Goal: Task Accomplishment & Management: Manage account settings

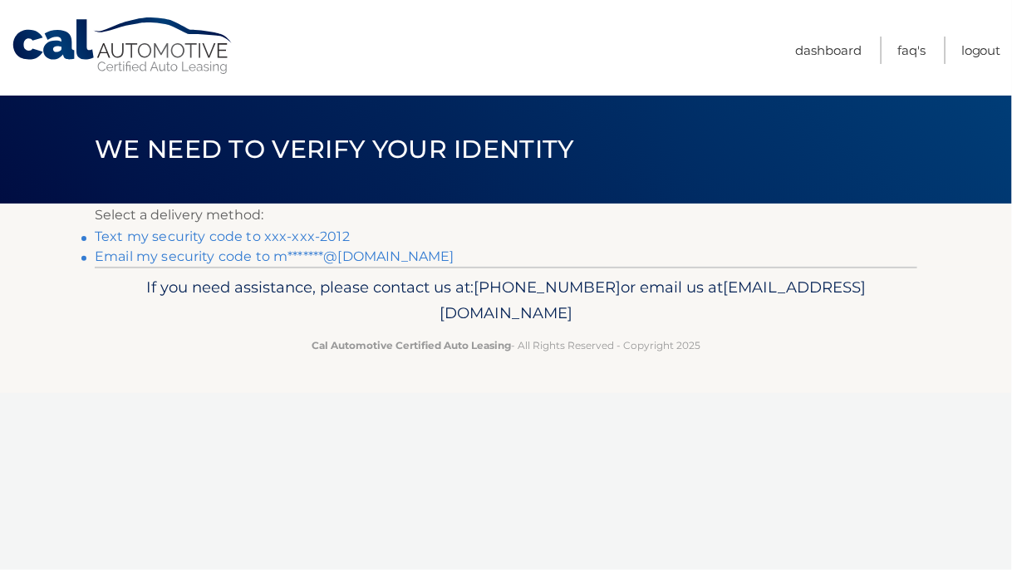
click at [304, 236] on link "Text my security code to xxx-xxx-2012" at bounding box center [222, 236] width 255 height 16
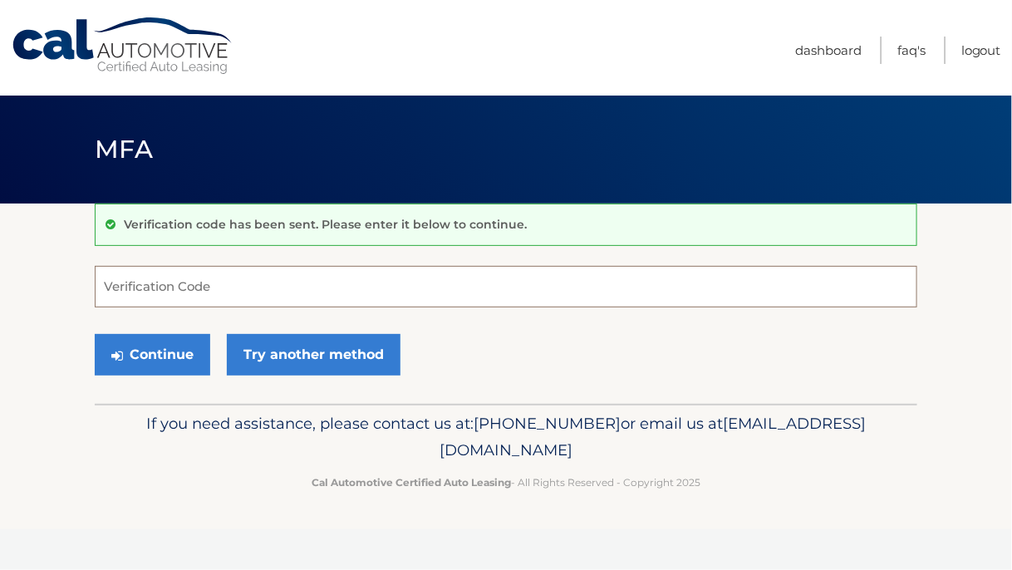
click at [126, 277] on input "Verification Code" at bounding box center [506, 287] width 822 height 42
type input "479958"
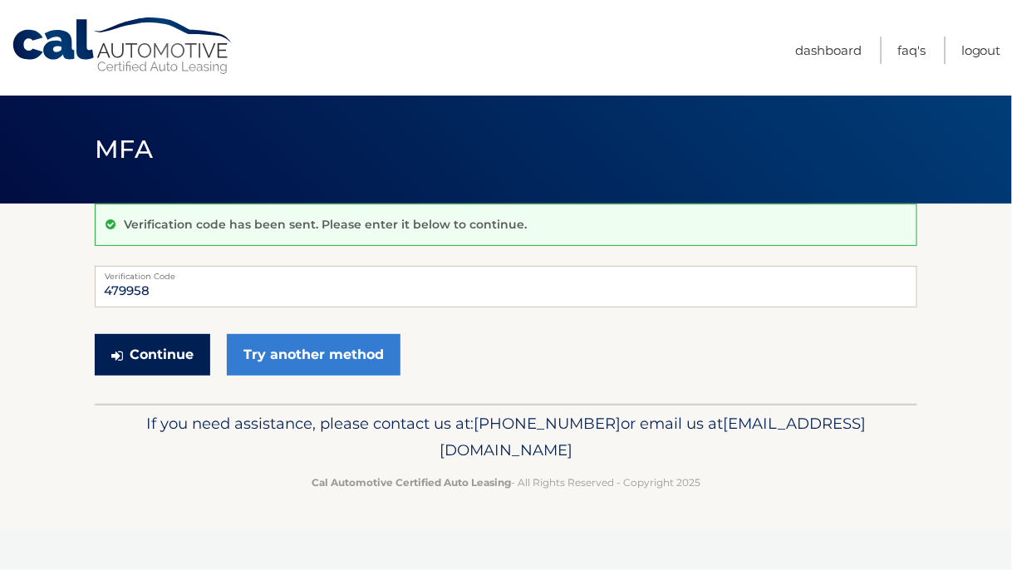
click at [171, 355] on button "Continue" at bounding box center [152, 355] width 115 height 42
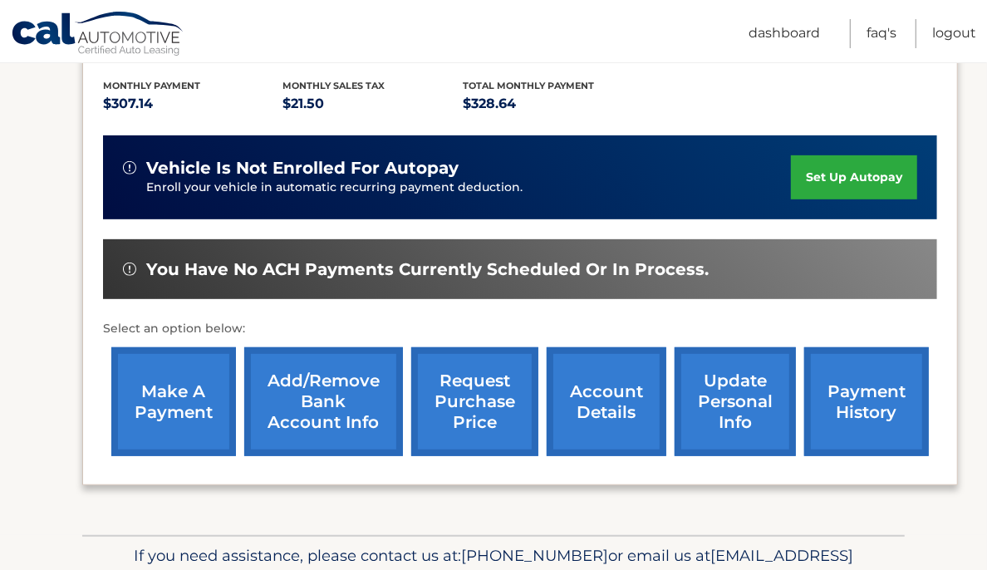
scroll to position [356, 0]
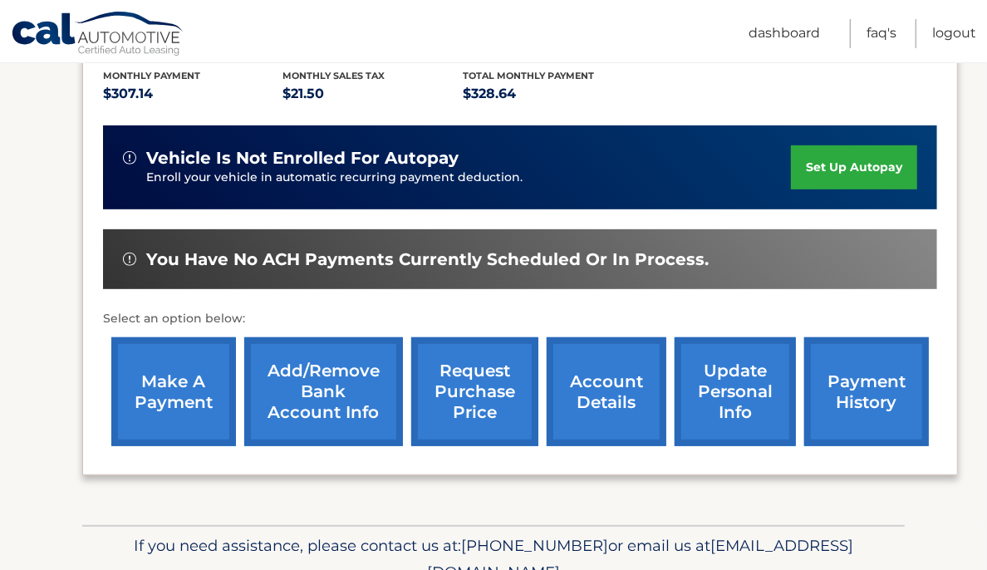
click at [179, 413] on link "make a payment" at bounding box center [173, 391] width 125 height 109
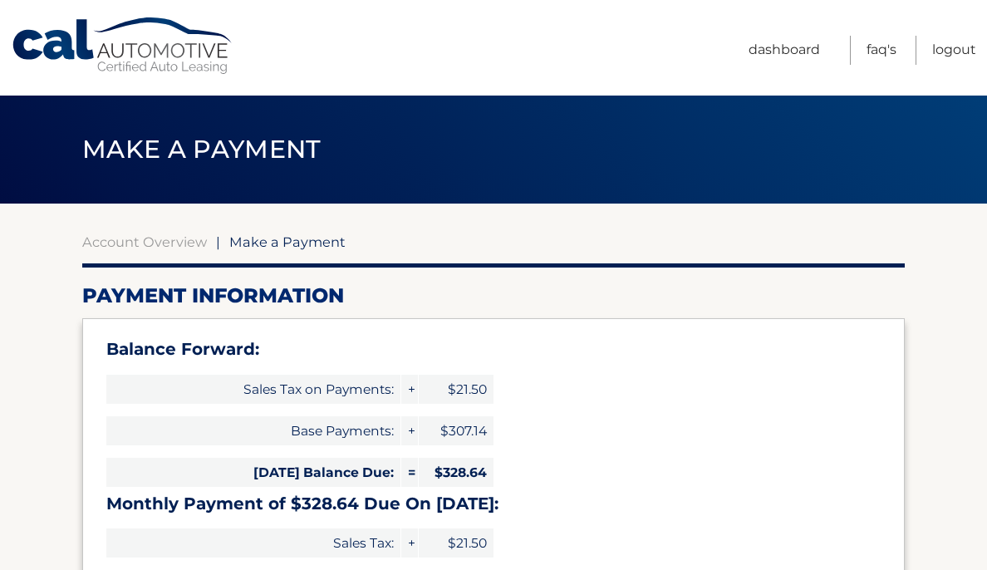
select select "NjI5NmEzNDAtODAyZi00MjM2LThjYzAtMTRlZWQ4ZDFiMjhl"
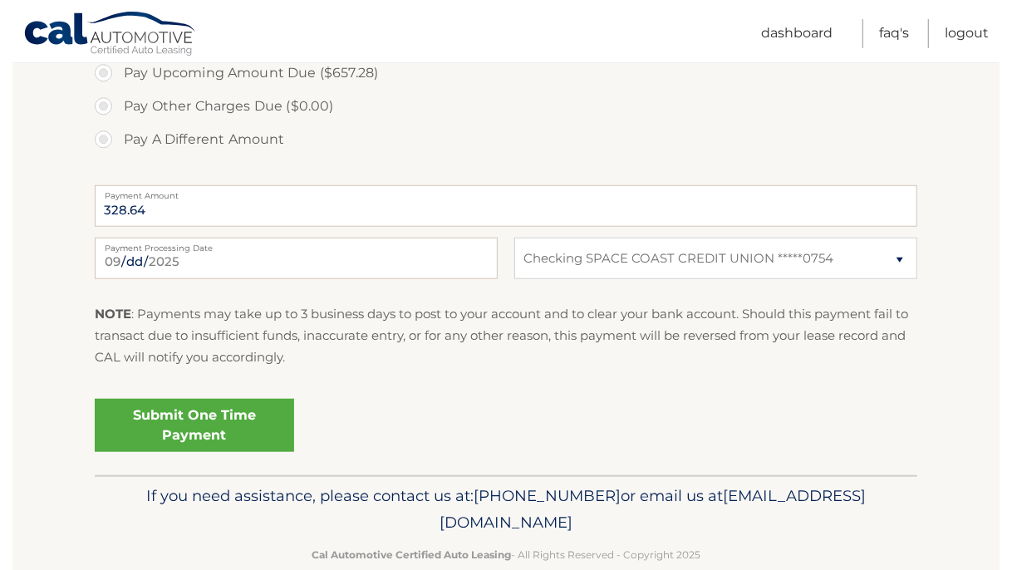
scroll to position [706, 0]
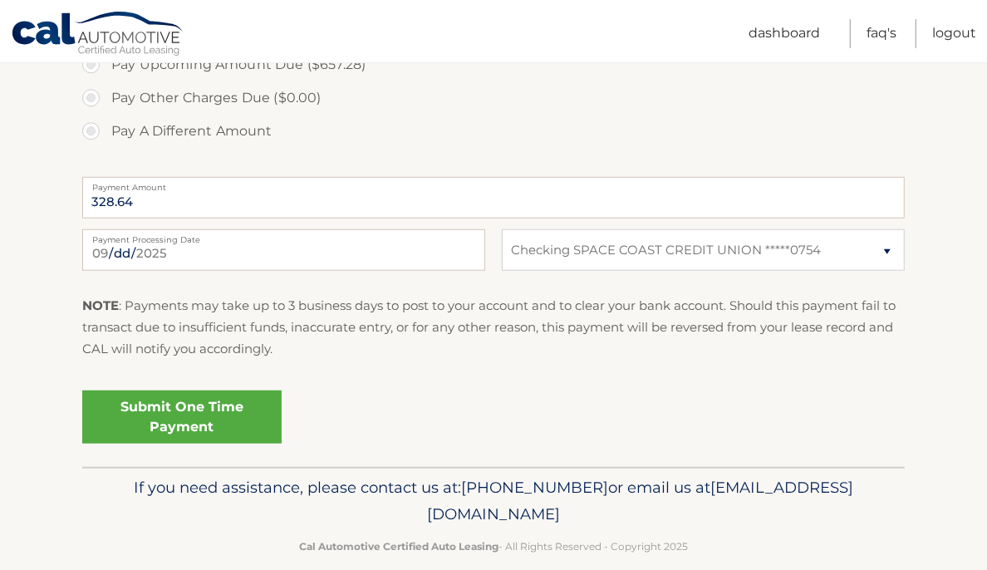
click at [215, 438] on link "Submit One Time Payment" at bounding box center [181, 416] width 199 height 53
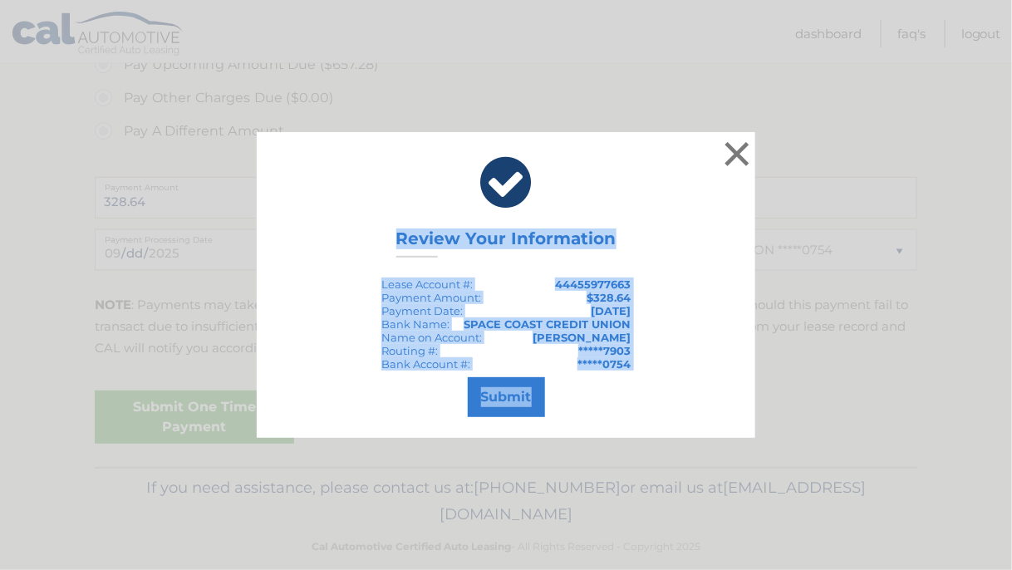
copy div "Review Your Information Lease Account #: 44455977663 Payment Amount: $328.64 Pa…"
click at [331, 242] on div "× Review Your Information Lease Account #: 44455977663 Payment Amount: $328.64 …" at bounding box center [506, 285] width 498 height 306
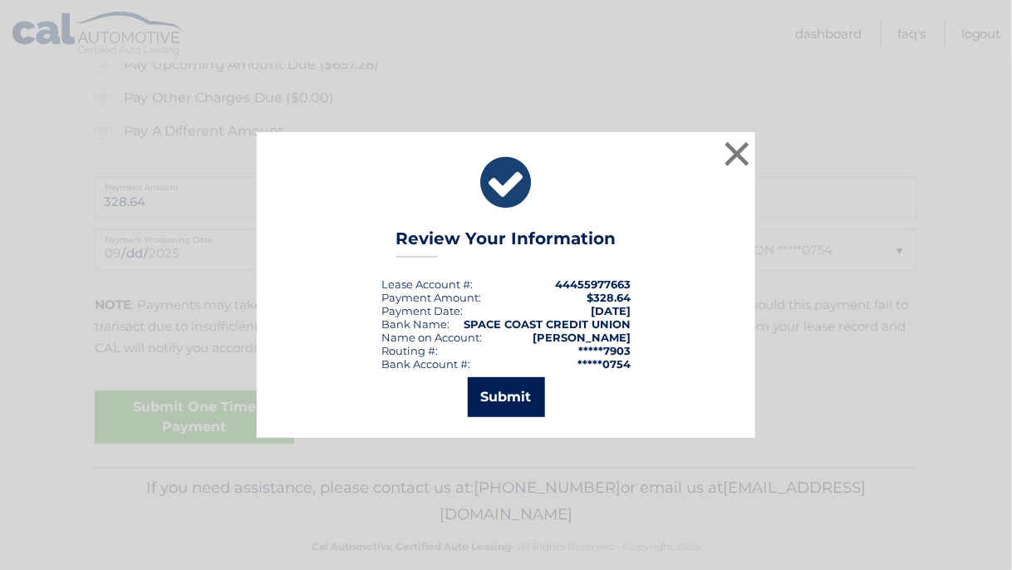
click at [519, 400] on button "Submit" at bounding box center [506, 397] width 77 height 40
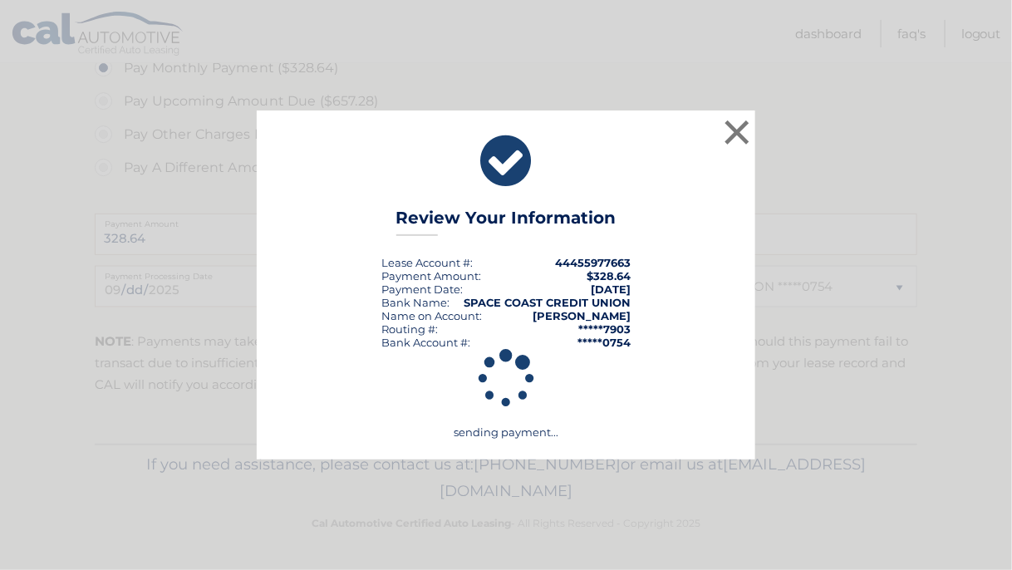
scroll to position [668, 0]
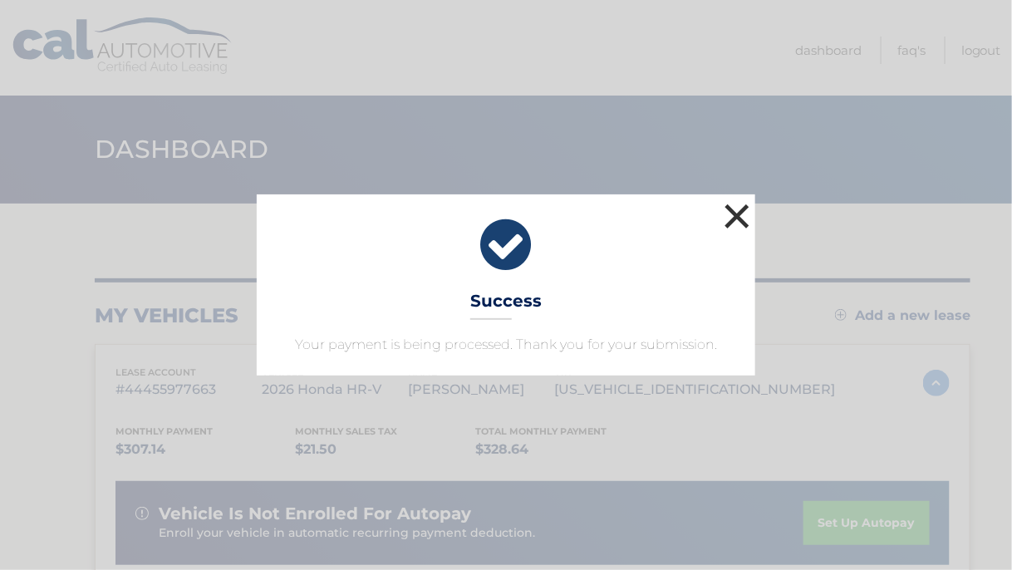
click at [738, 226] on button "×" at bounding box center [736, 215] width 33 height 33
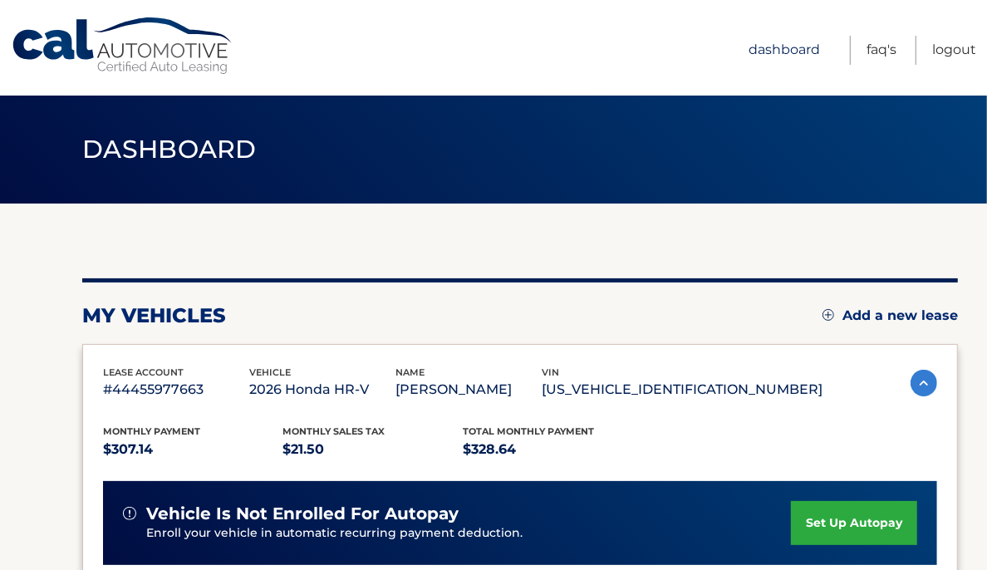
click at [809, 49] on link "Dashboard" at bounding box center [784, 50] width 71 height 29
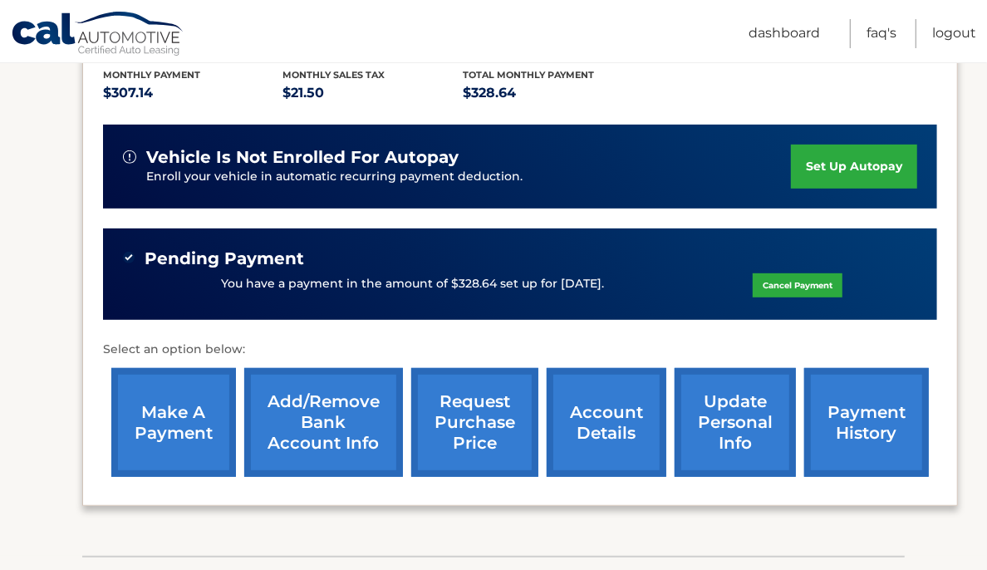
scroll to position [361, 0]
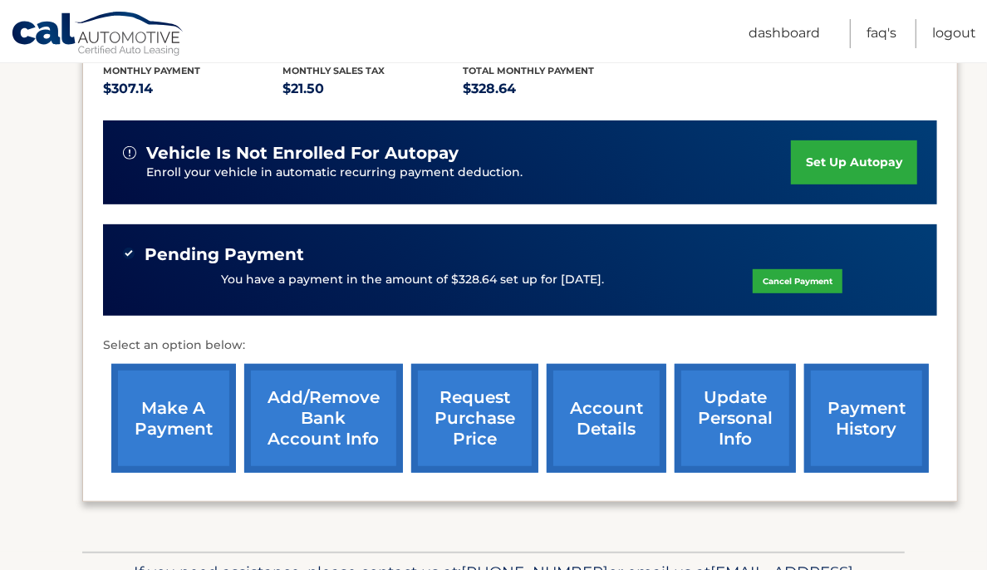
click at [739, 427] on link "update personal info" at bounding box center [735, 418] width 121 height 109
click at [552, 313] on div "Pending Payment You have a payment in the amount of $328.64 set up for [DATE]. …" at bounding box center [520, 270] width 834 height 92
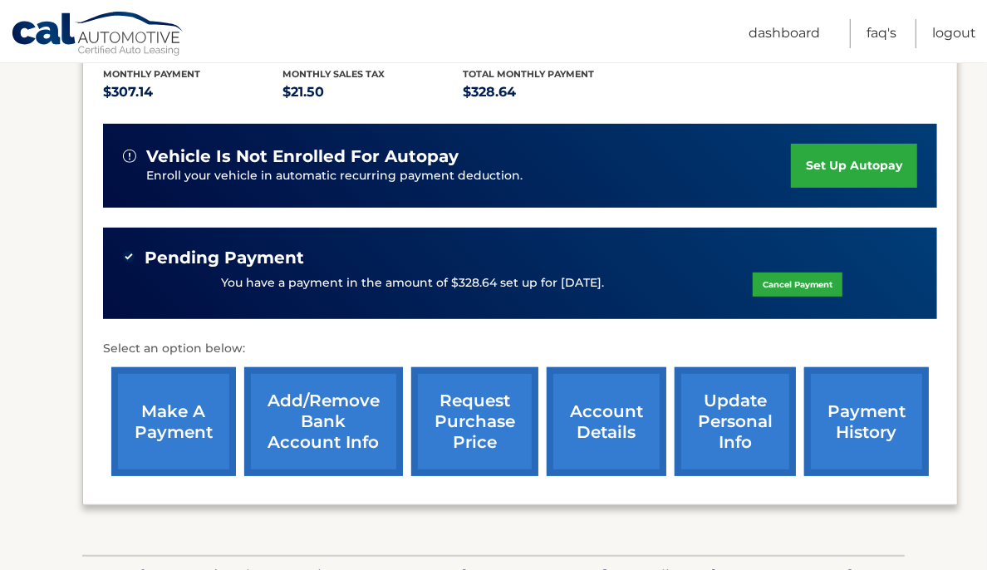
click at [47, 348] on section "my vehicles Add a new lease lease account #44455977663 vehicle 2026 Honda HR-V …" at bounding box center [493, 200] width 987 height 709
click at [648, 22] on nav "Menu Dashboard FAQ's Logout" at bounding box center [612, 31] width 728 height 62
click at [509, 112] on div "Monthly Payment $307.14 Monthly sales Tax $21.50 Total Monthly Payment $328.64 …" at bounding box center [520, 264] width 834 height 440
click at [51, 313] on section "my vehicles Add a new lease lease account #44455977663 vehicle 2026 Honda HR-V …" at bounding box center [493, 200] width 987 height 709
click at [47, 420] on section "my vehicles Add a new lease lease account #44455977663 vehicle 2026 Honda HR-V …" at bounding box center [493, 200] width 987 height 709
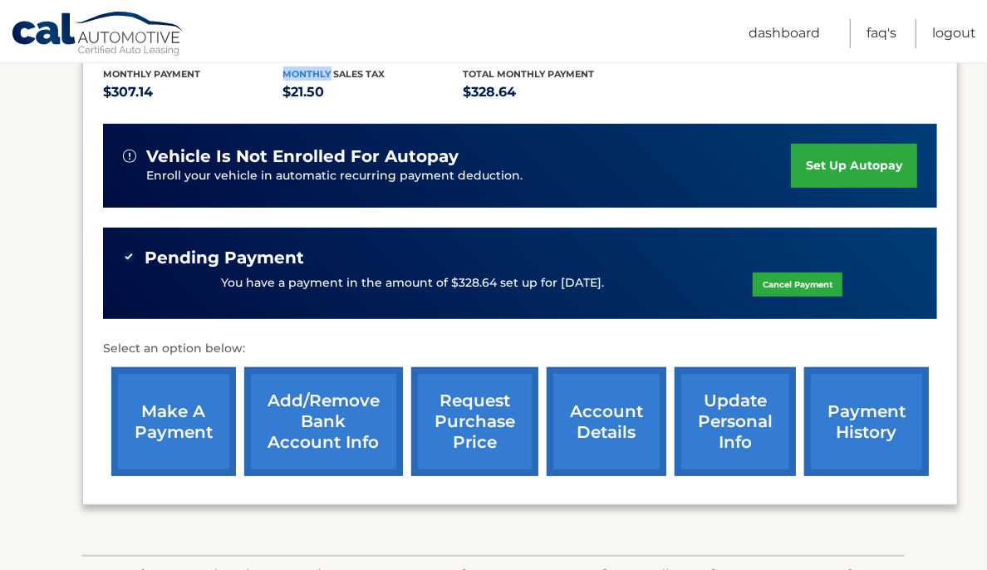
copy div "Pending Payment You have a payment in the amount of $328.64 set up for [DATE]"
click at [684, 42] on nav "Menu Dashboard FAQ's Logout" at bounding box center [612, 31] width 728 height 62
click at [957, 32] on link "Logout" at bounding box center [954, 33] width 44 height 29
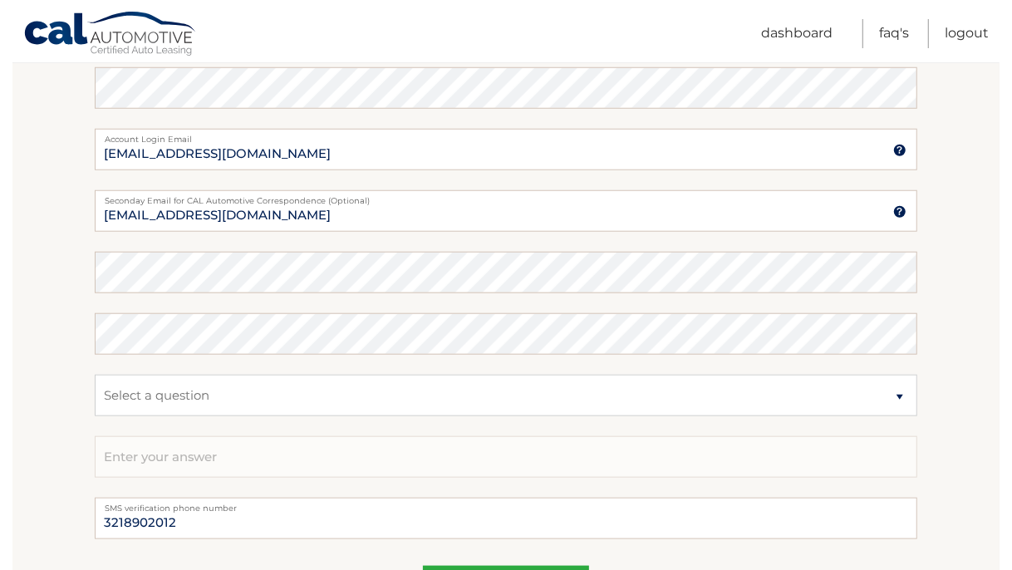
scroll to position [814, 0]
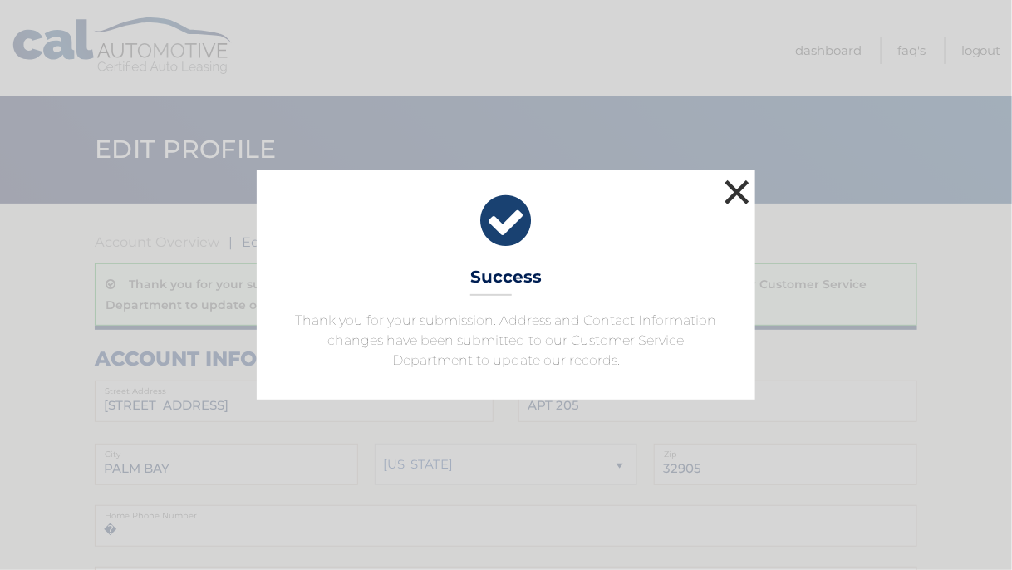
click at [736, 191] on button "×" at bounding box center [736, 191] width 33 height 33
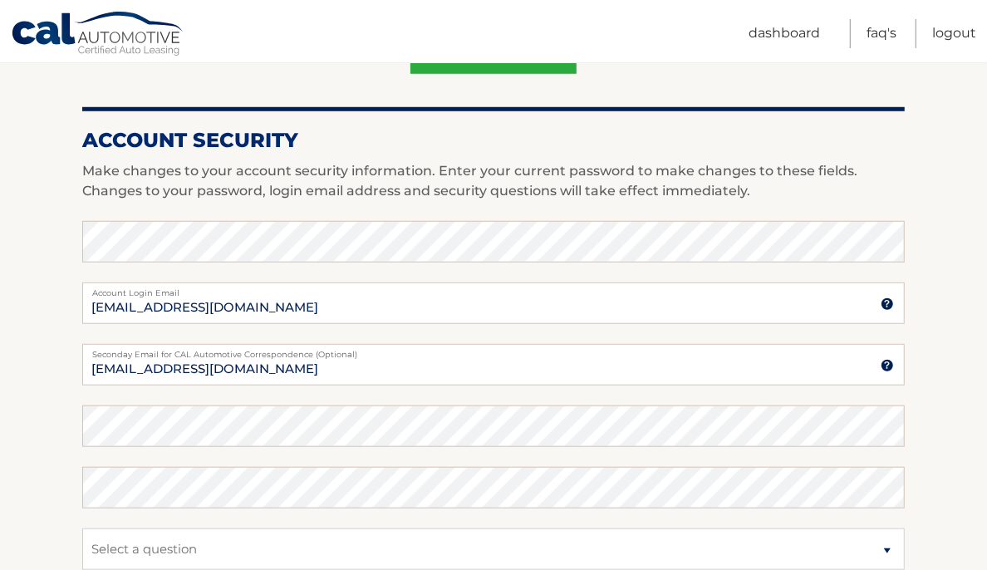
scroll to position [732, 0]
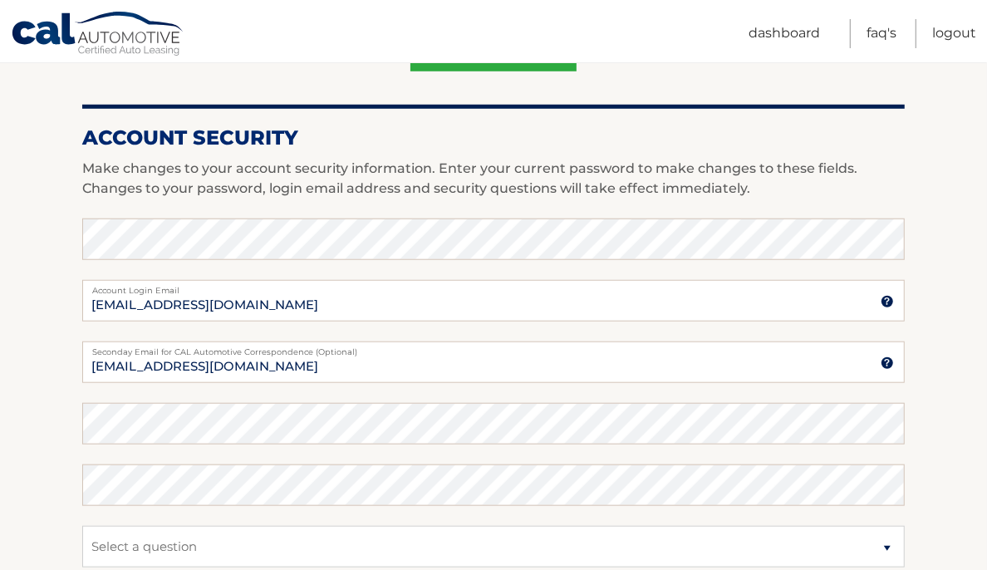
click at [886, 292] on label "Account Login Email" at bounding box center [493, 286] width 822 height 13
click at [886, 292] on input "[EMAIL_ADDRESS][DOMAIN_NAME]" at bounding box center [493, 301] width 822 height 42
click at [268, 304] on input "[EMAIL_ADDRESS][DOMAIN_NAME]" at bounding box center [493, 301] width 822 height 42
type input "m"
click at [48, 395] on section "Account Overview | Edit Profile Thank you for your submission. Address and Cont…" at bounding box center [493, 144] width 987 height 1344
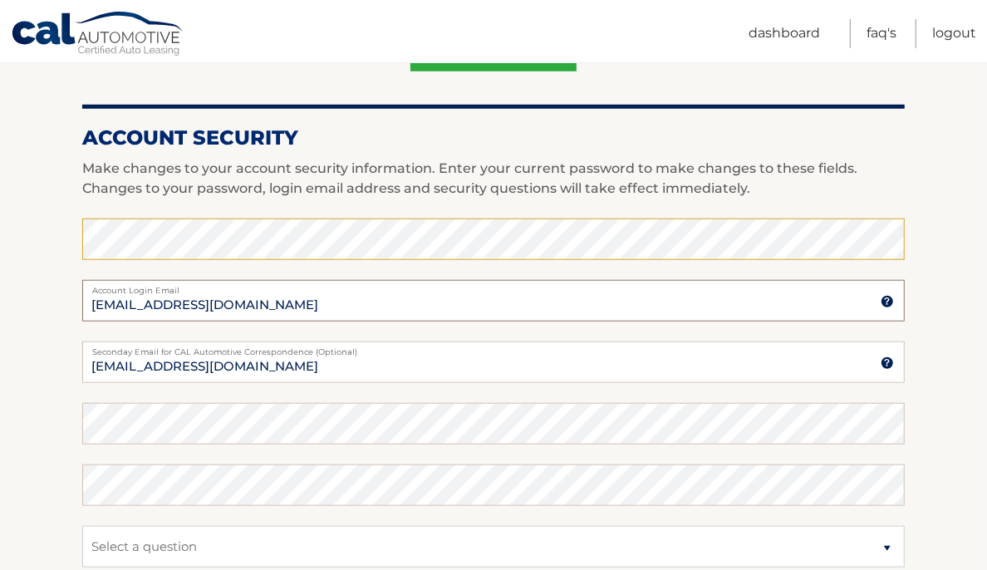
click at [164, 297] on input "jhfgugu@Gmail.com" at bounding box center [493, 301] width 822 height 42
click at [316, 304] on input "jhfgugu@gmail.com" at bounding box center [493, 301] width 822 height 42
type input "jhfgugu@gmail.com"
click at [37, 350] on section "Account Overview | Edit Profile Thank you for your submission. Address and Cont…" at bounding box center [493, 144] width 987 height 1344
click at [36, 385] on section "Account Overview | Edit Profile Thank you for your submission. Address and Cont…" at bounding box center [493, 144] width 987 height 1344
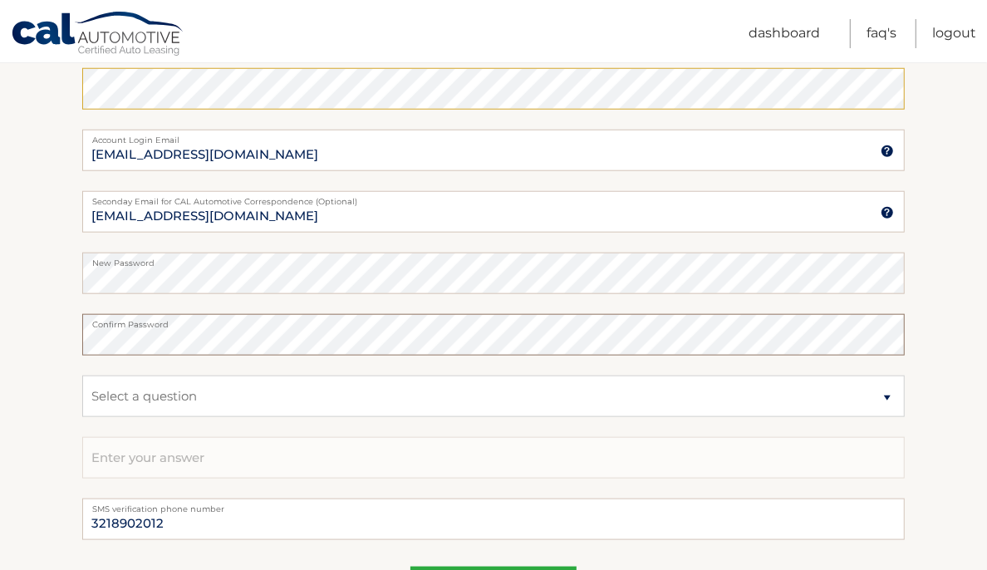
scroll to position [890, 0]
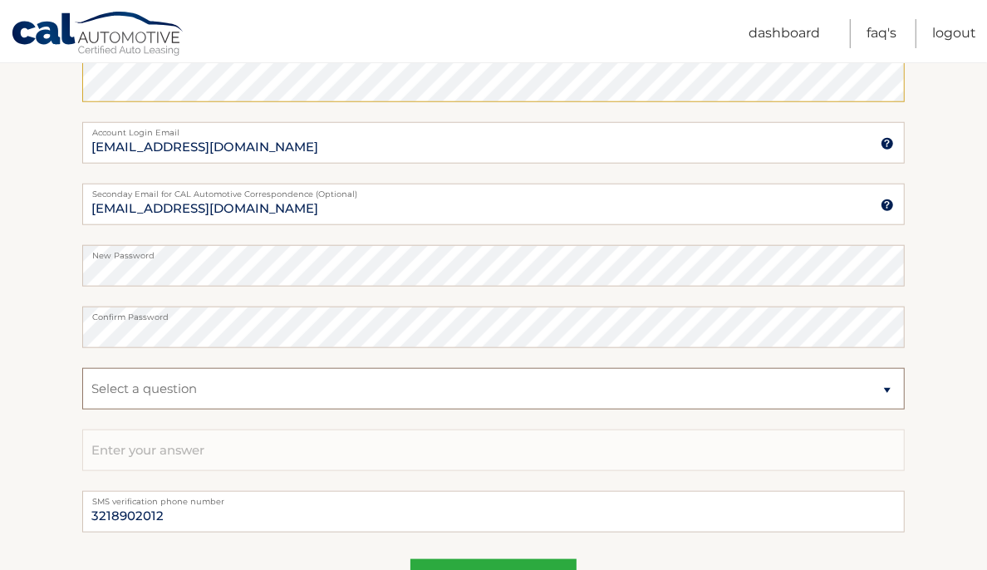
click at [888, 387] on select "Select a question What was the name of your elementary school? What is your mot…" at bounding box center [493, 389] width 822 height 42
select select "2"
click at [82, 368] on select "Select a question What was the name of your elementary school? What is your mot…" at bounding box center [493, 389] width 822 height 42
click at [248, 453] on input "text" at bounding box center [493, 450] width 822 height 42
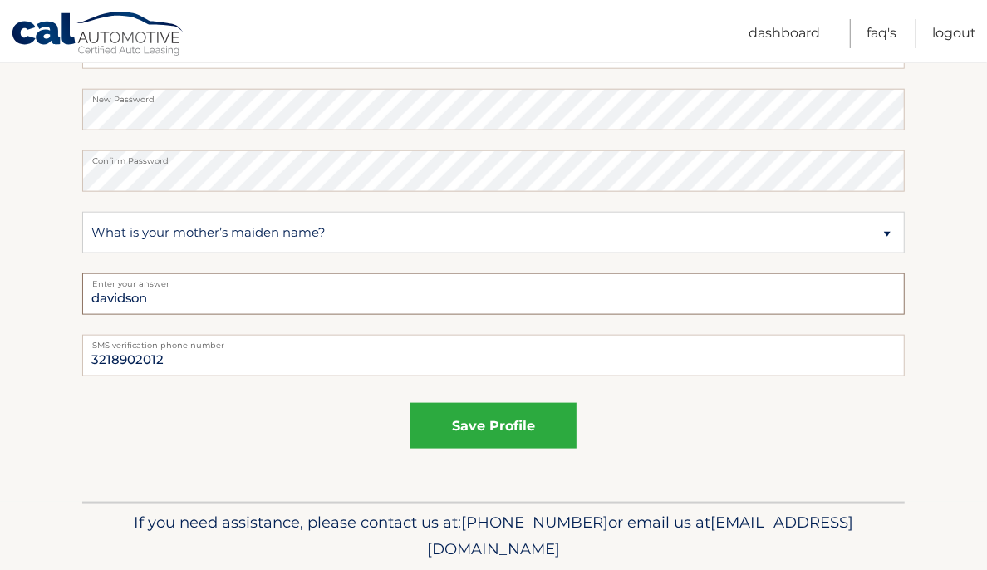
scroll to position [1058, 0]
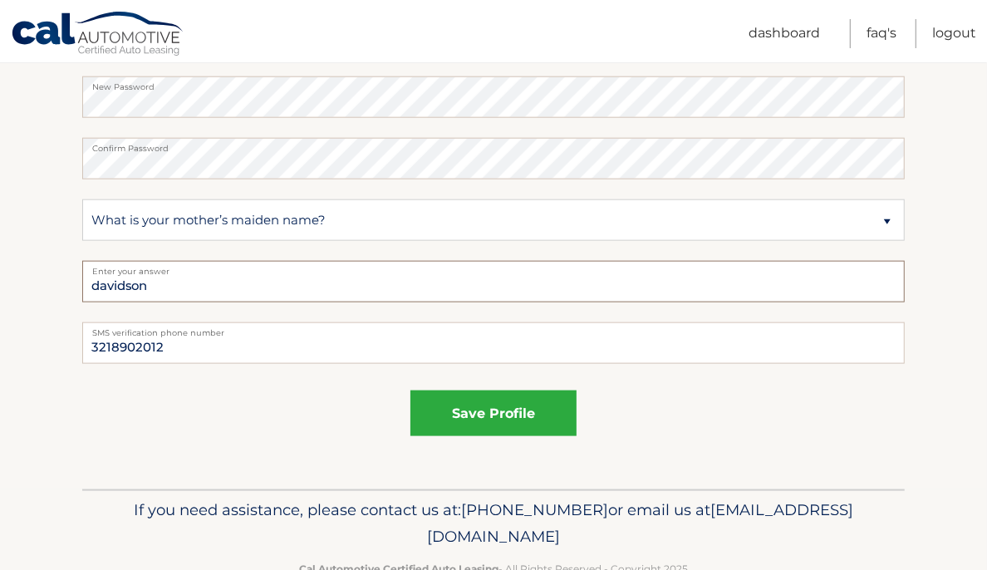
type input "davidson"
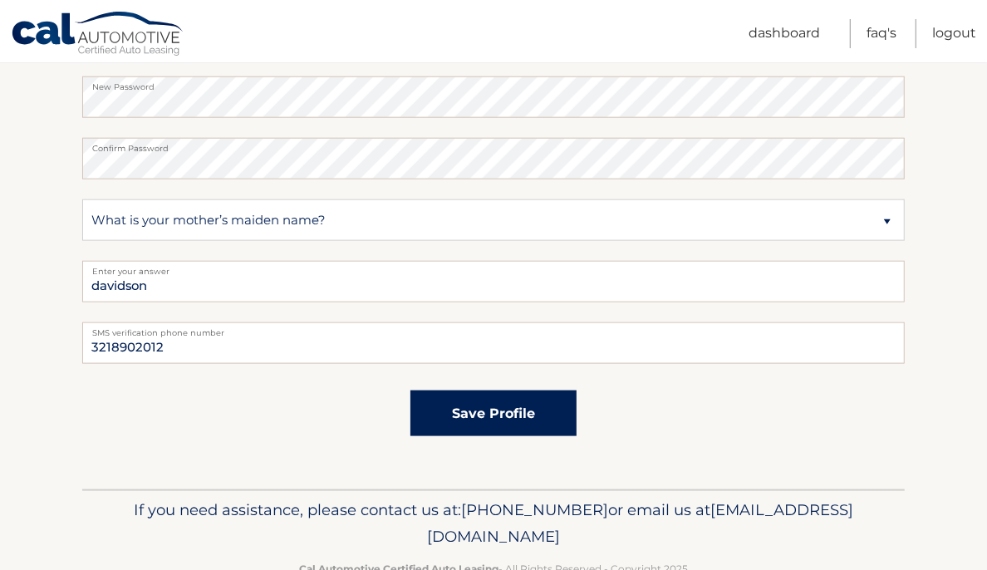
click at [509, 422] on button "save profile" at bounding box center [493, 413] width 166 height 46
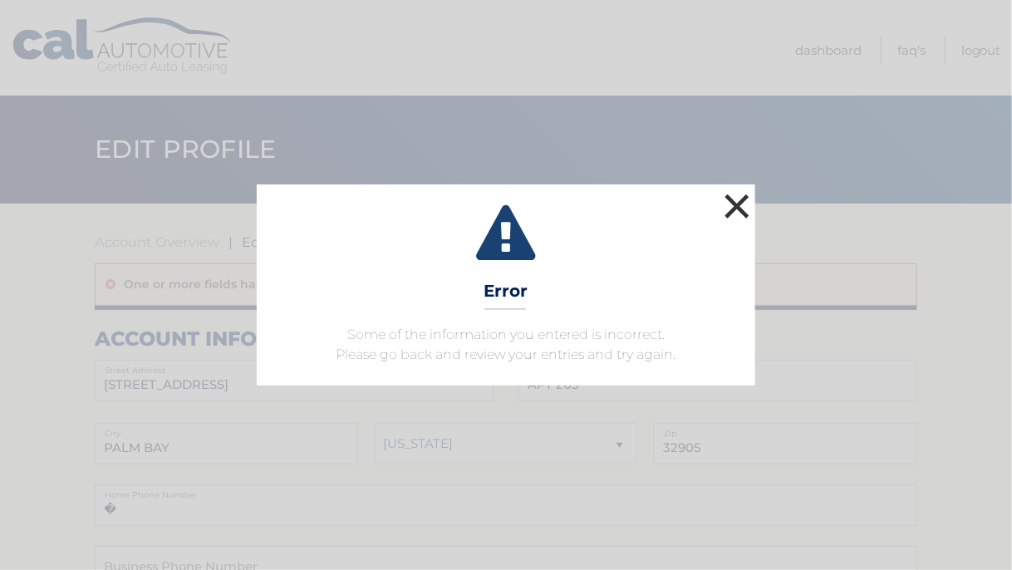
click at [735, 200] on button "×" at bounding box center [736, 205] width 33 height 33
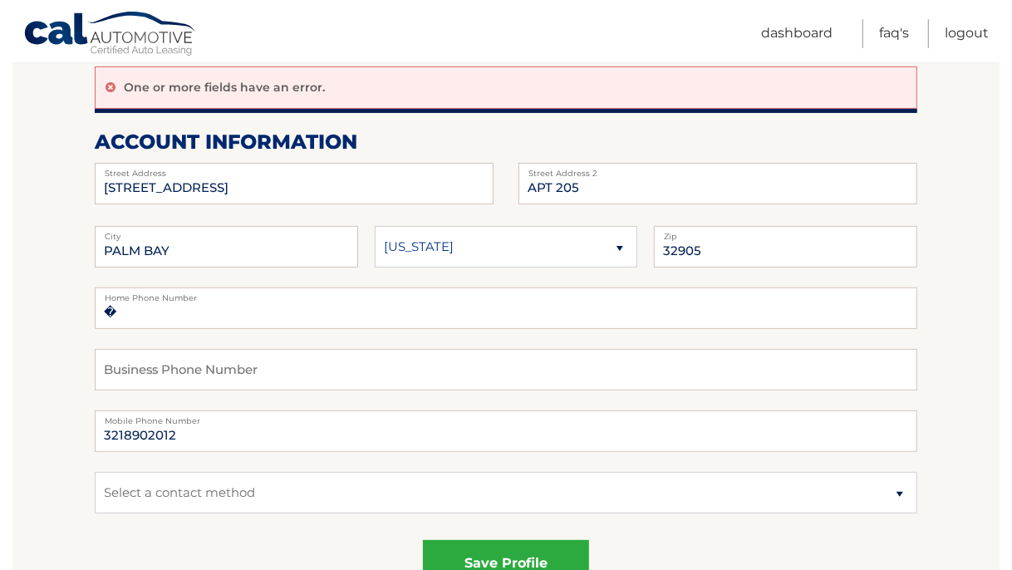
scroll to position [243, 0]
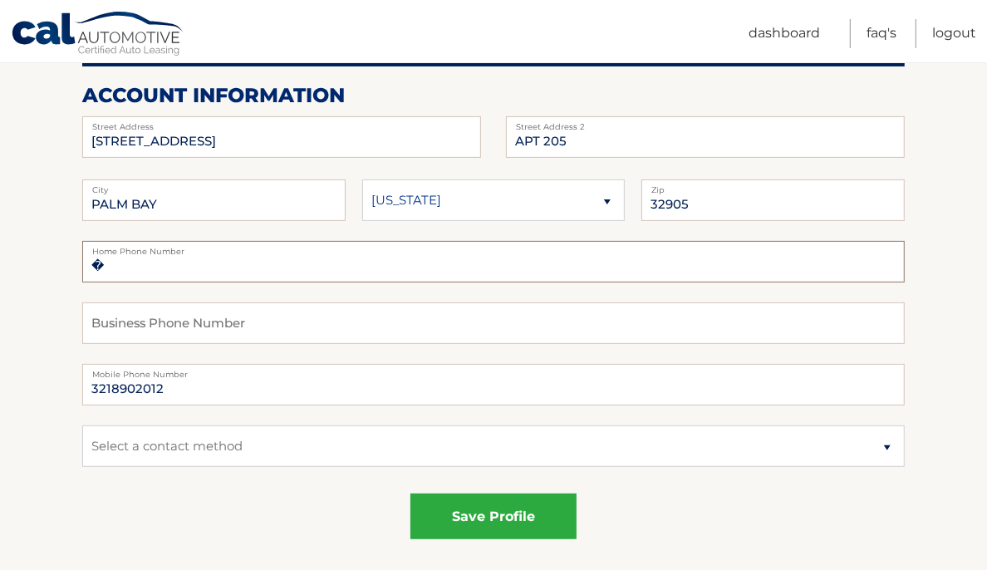
click at [264, 264] on input "�" at bounding box center [493, 262] width 822 height 42
type input "�3218902012"
click at [288, 315] on input "text" at bounding box center [493, 323] width 822 height 42
click at [900, 458] on select "Select a contact method Mobile Home" at bounding box center [493, 446] width 822 height 42
select select "1"
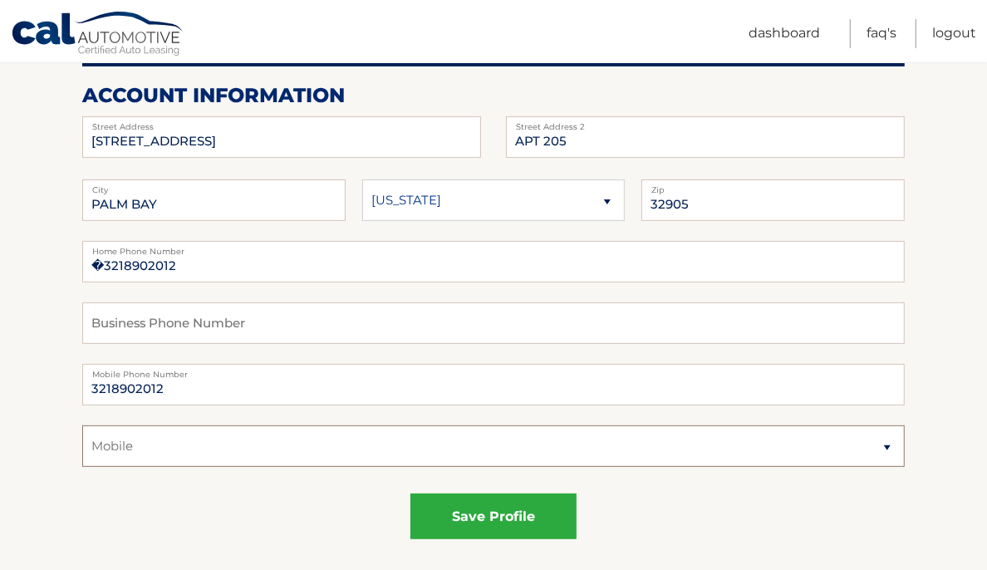
click at [82, 425] on select "Select a contact method Mobile Home" at bounding box center [493, 446] width 822 height 42
click at [508, 513] on button "save profile" at bounding box center [493, 516] width 166 height 46
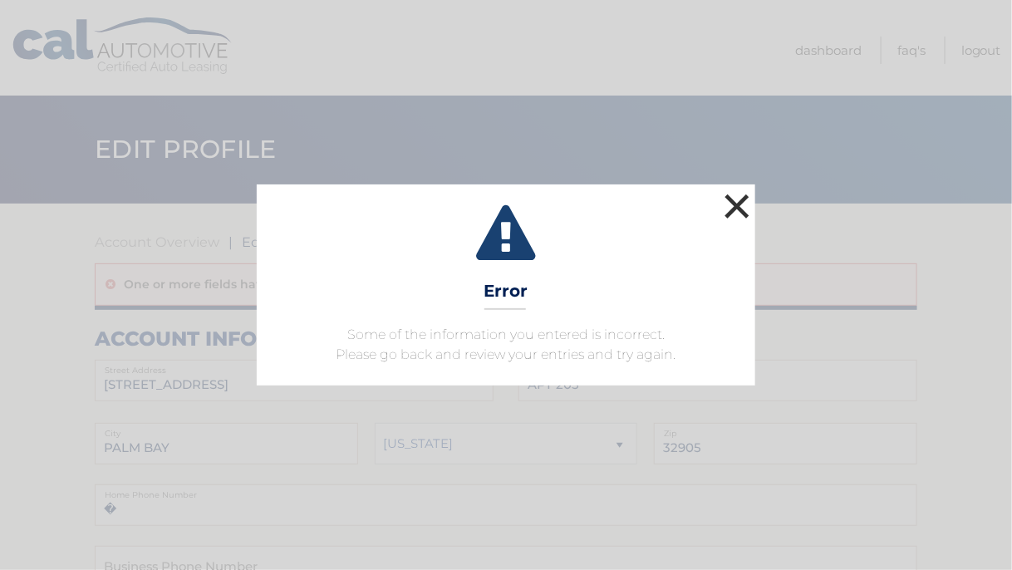
click at [739, 216] on button "×" at bounding box center [736, 205] width 33 height 33
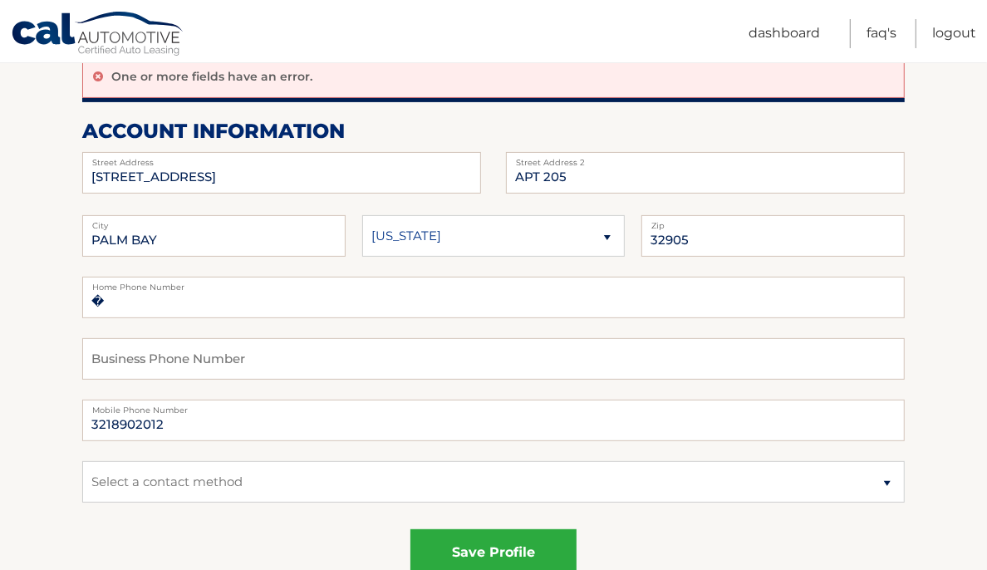
scroll to position [210, 0]
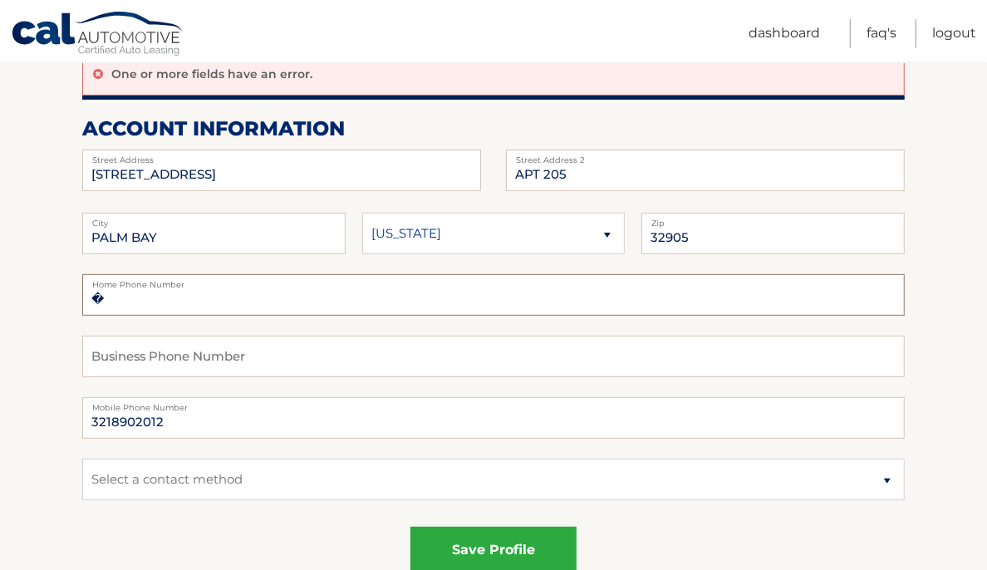
click at [217, 299] on input "�" at bounding box center [493, 295] width 822 height 42
type input "�3218902012"
click at [244, 355] on input "text" at bounding box center [493, 357] width 822 height 42
type input "3218902012"
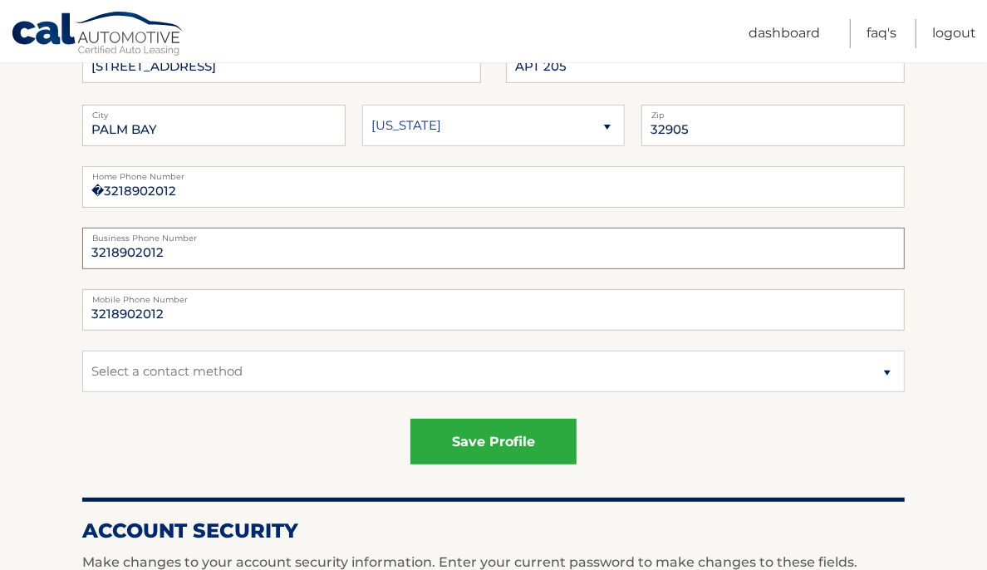
scroll to position [322, 0]
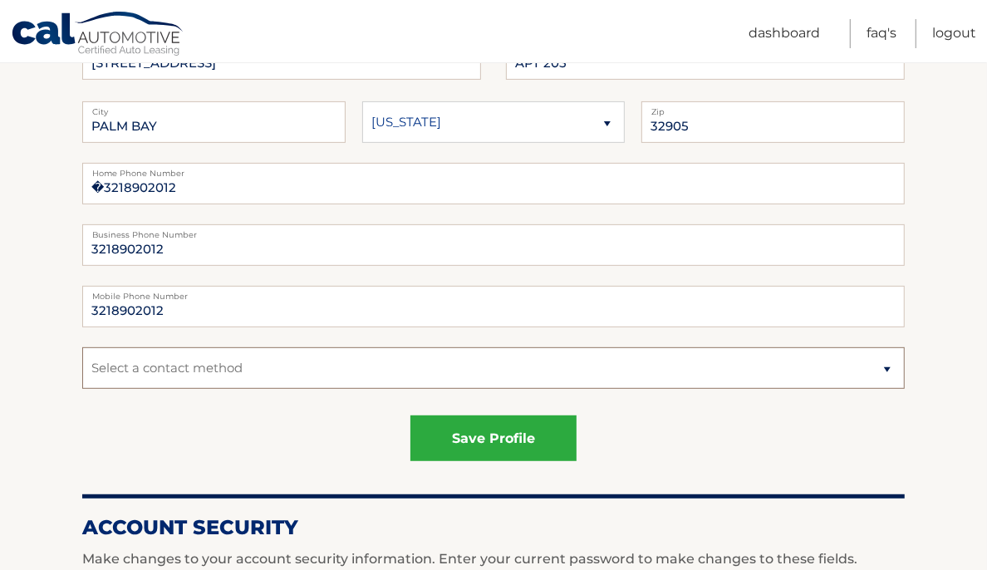
click at [899, 370] on select "Select a contact method Mobile Home" at bounding box center [493, 368] width 822 height 42
select select "1"
click at [82, 347] on select "Select a contact method Mobile Home" at bounding box center [493, 368] width 822 height 42
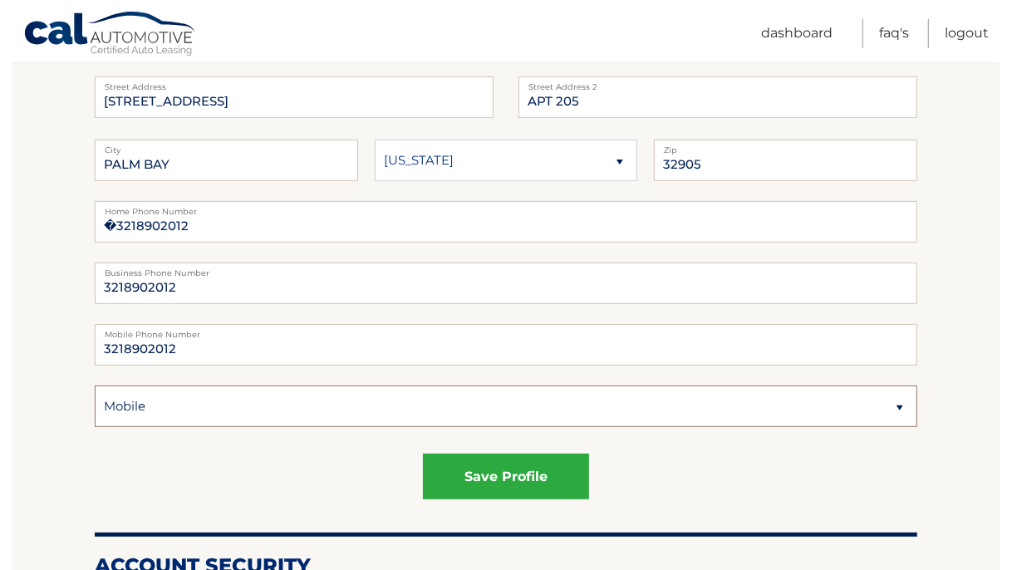
scroll to position [287, 0]
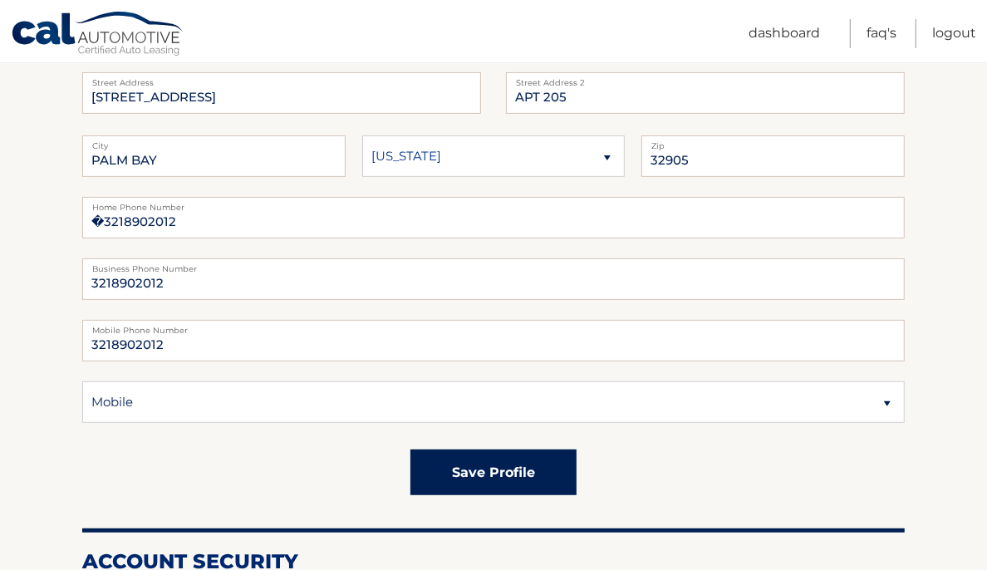
click at [511, 470] on button "save profile" at bounding box center [493, 472] width 166 height 46
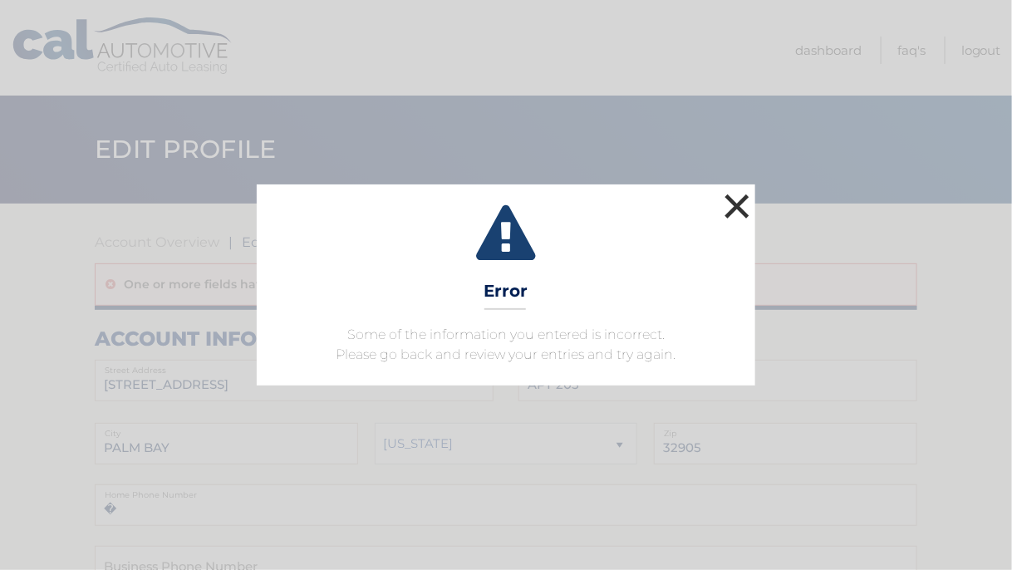
click at [726, 214] on button "×" at bounding box center [736, 205] width 33 height 33
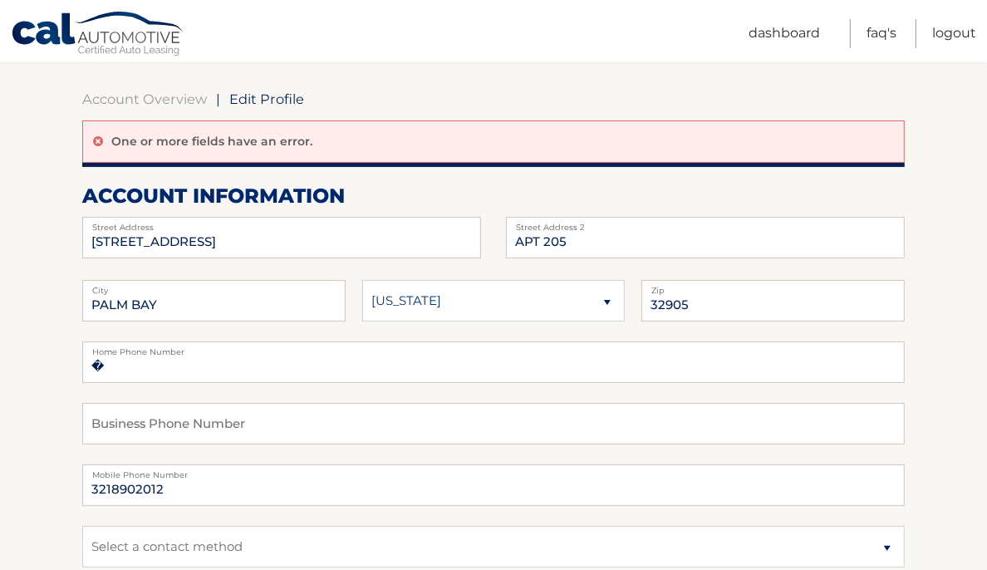
scroll to position [150, 0]
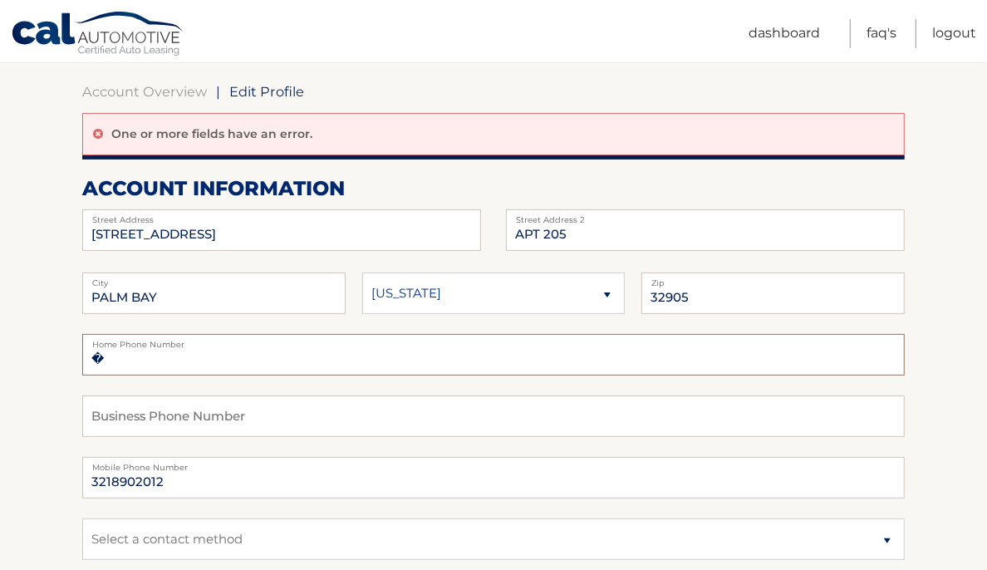
click at [179, 357] on input "�" at bounding box center [493, 355] width 822 height 42
type input "�3218902012"
click at [256, 419] on input "text" at bounding box center [493, 416] width 822 height 42
type input "3218902012"
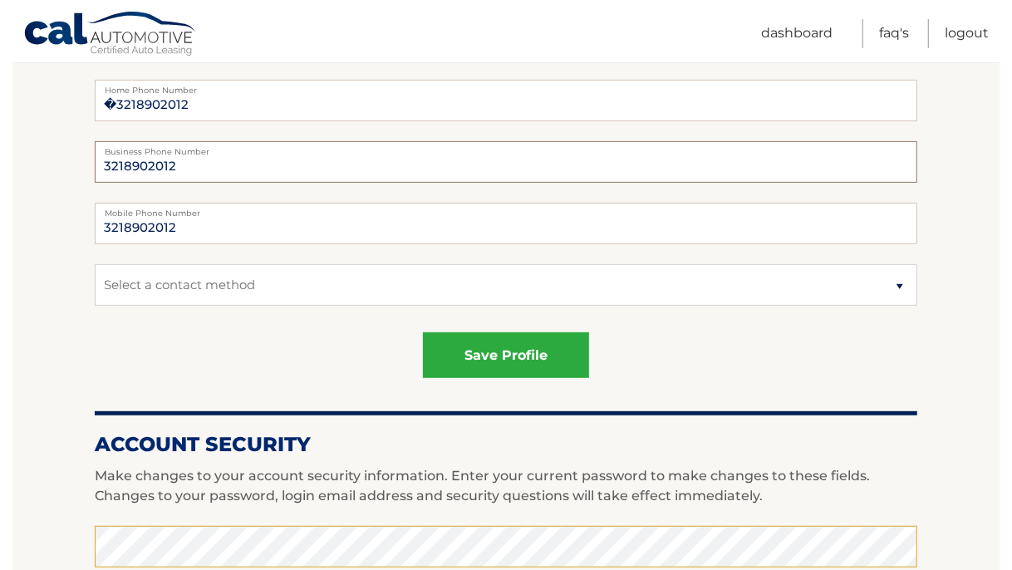
scroll to position [432, 0]
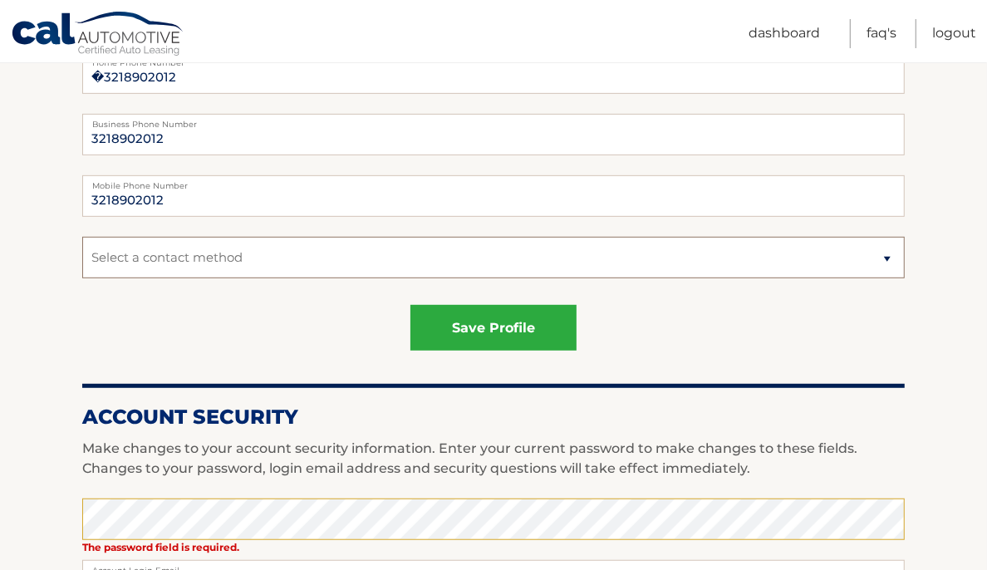
click at [886, 259] on select "Select a contact method Mobile Home" at bounding box center [493, 258] width 822 height 42
select select "1"
click at [82, 237] on select "Select a contact method Mobile Home" at bounding box center [493, 258] width 822 height 42
click at [500, 330] on button "save profile" at bounding box center [493, 328] width 166 height 46
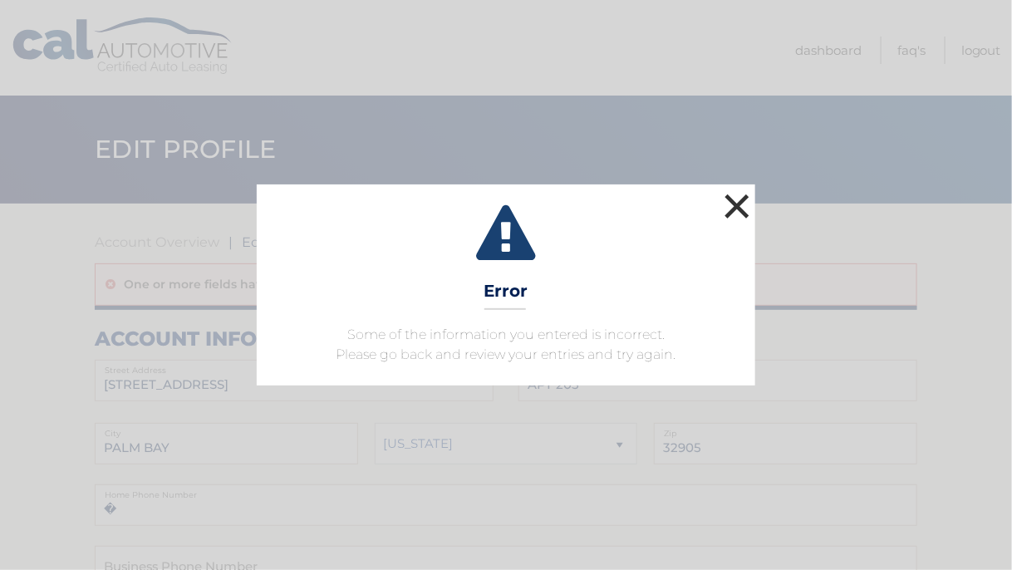
click at [738, 219] on button "×" at bounding box center [736, 205] width 33 height 33
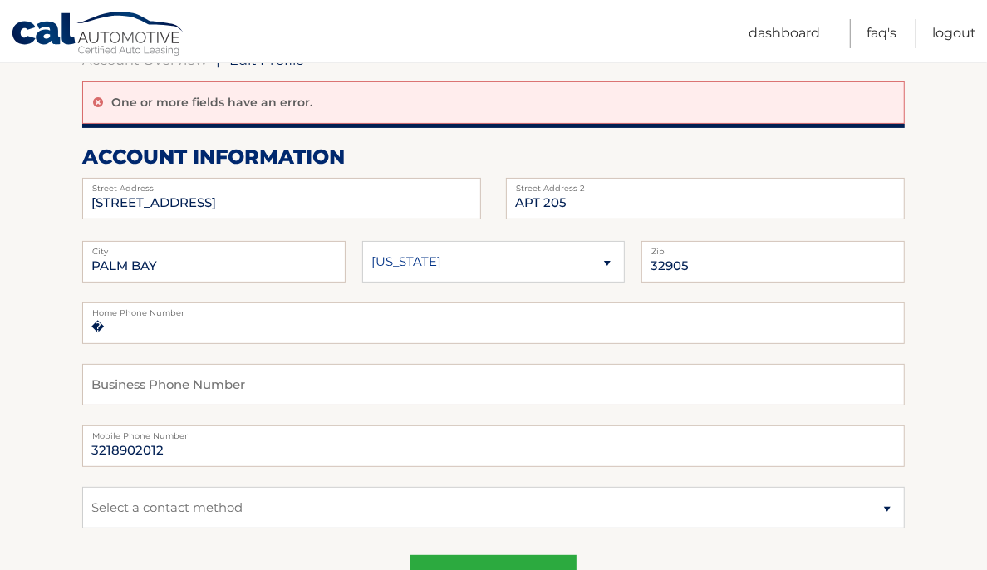
scroll to position [192, 0]
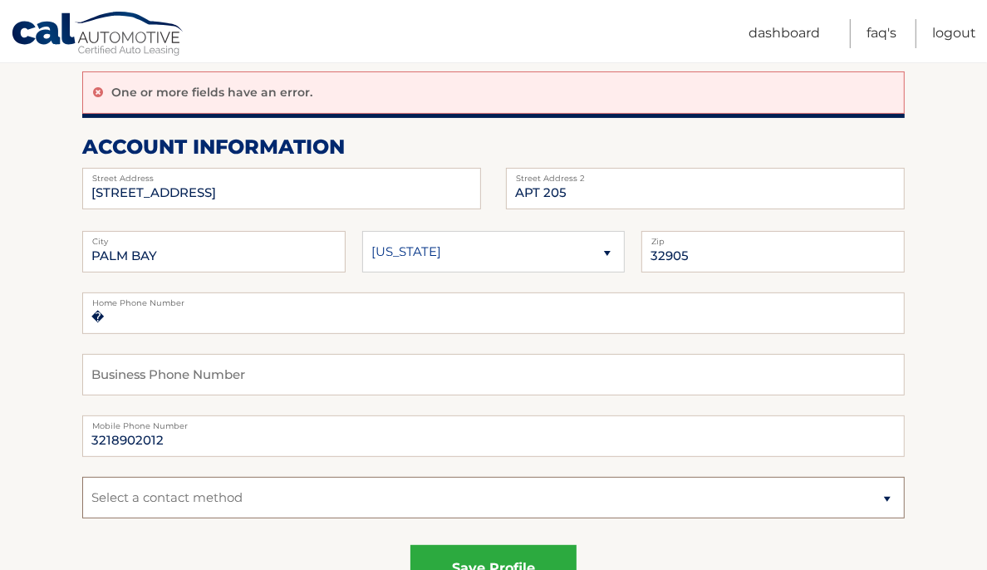
click at [881, 499] on select "Select a contact method Mobile Home" at bounding box center [493, 498] width 822 height 42
select select "1"
click at [82, 477] on select "Select a contact method Mobile Home" at bounding box center [493, 498] width 822 height 42
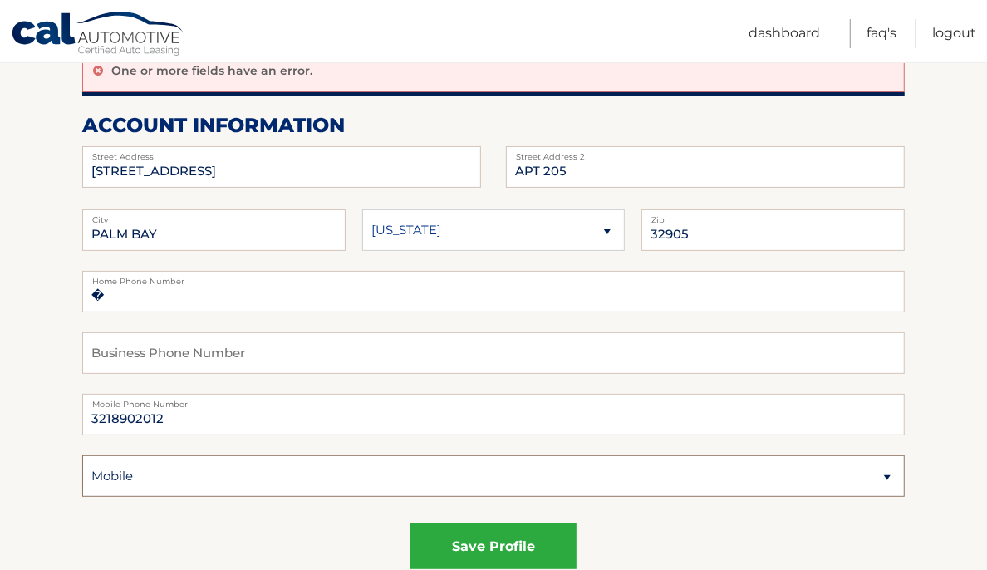
scroll to position [209, 0]
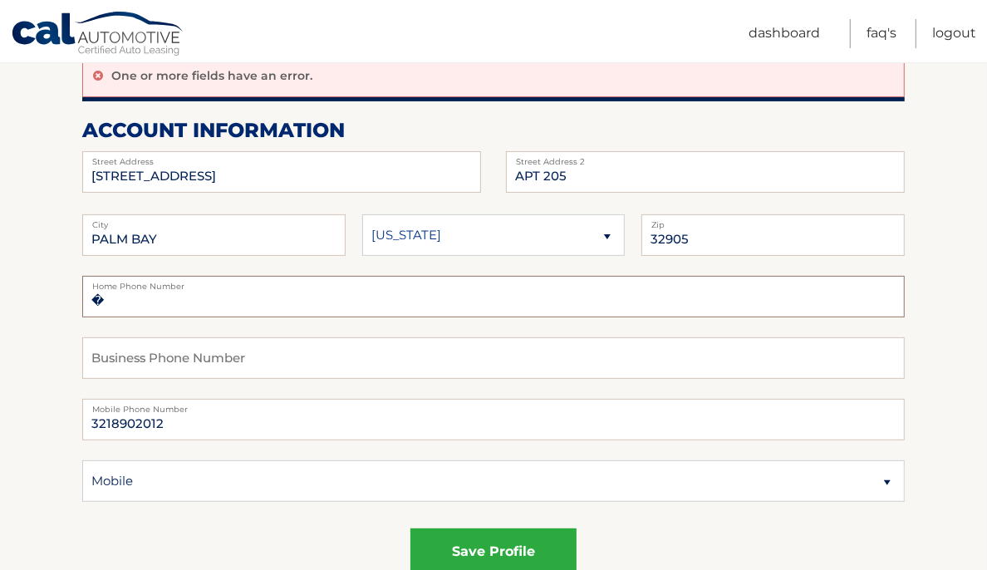
click at [110, 298] on input "�" at bounding box center [493, 297] width 822 height 42
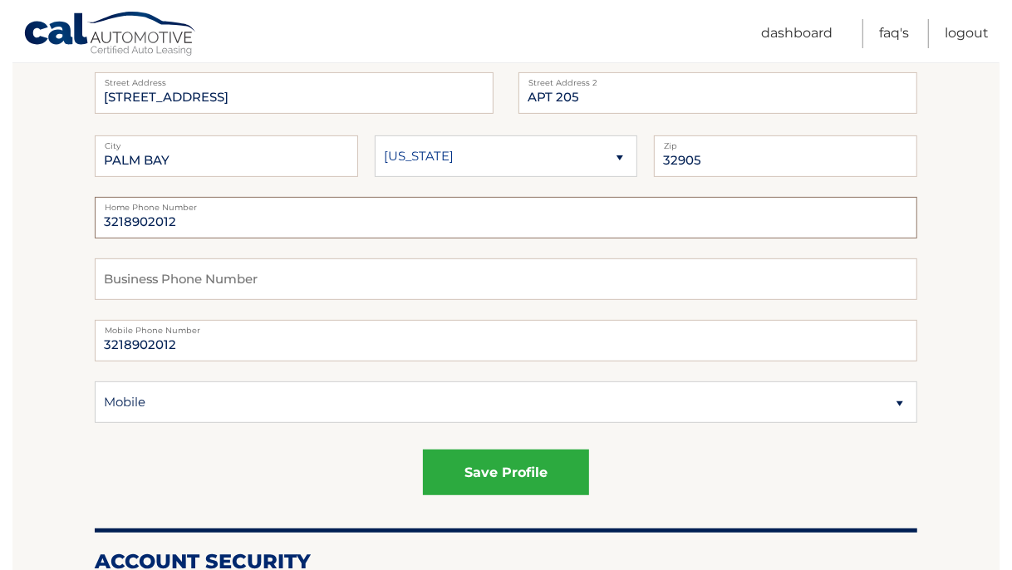
scroll to position [340, 0]
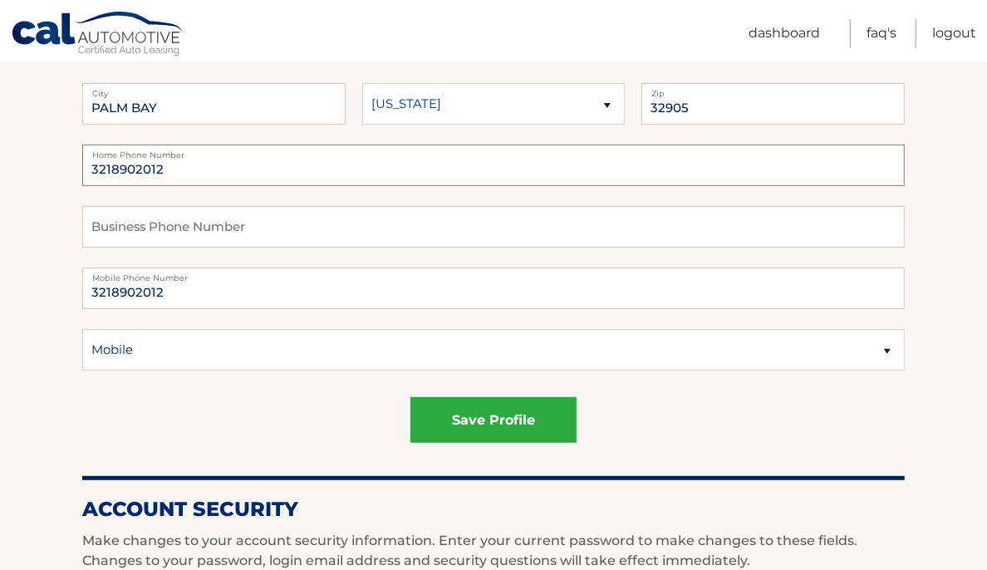
type input "3218902012"
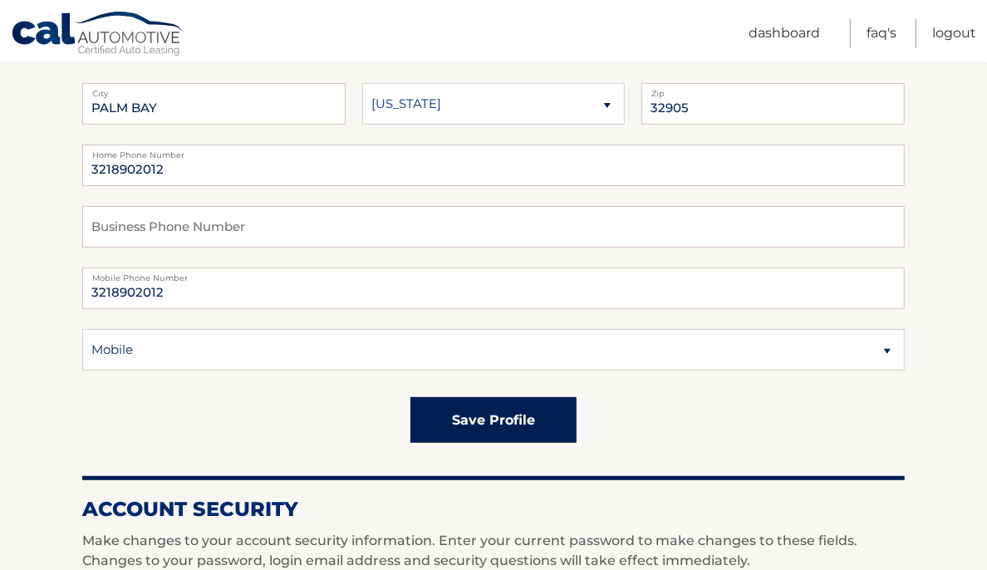
click at [523, 423] on button "save profile" at bounding box center [493, 420] width 166 height 46
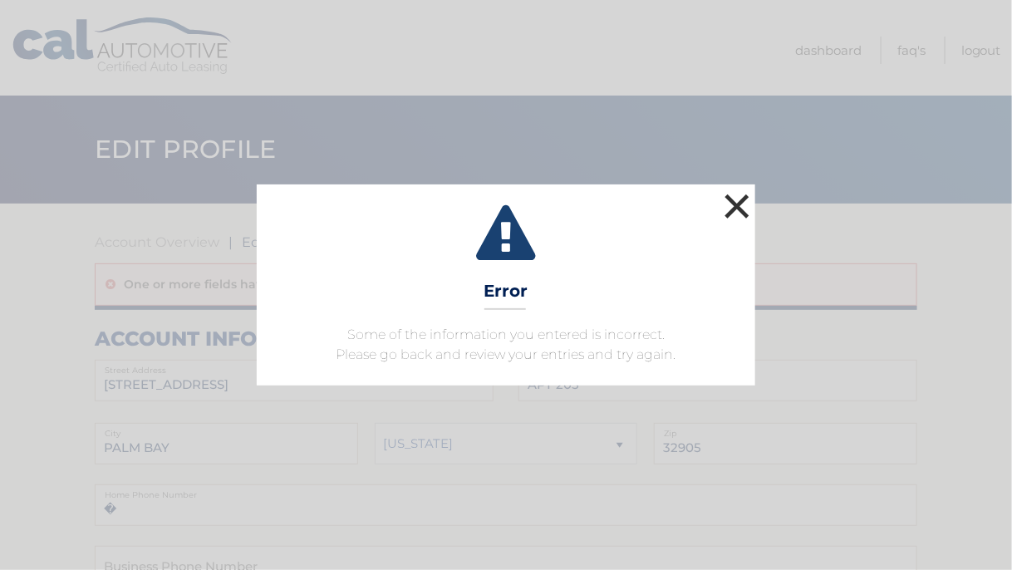
click at [749, 213] on button "×" at bounding box center [736, 205] width 33 height 33
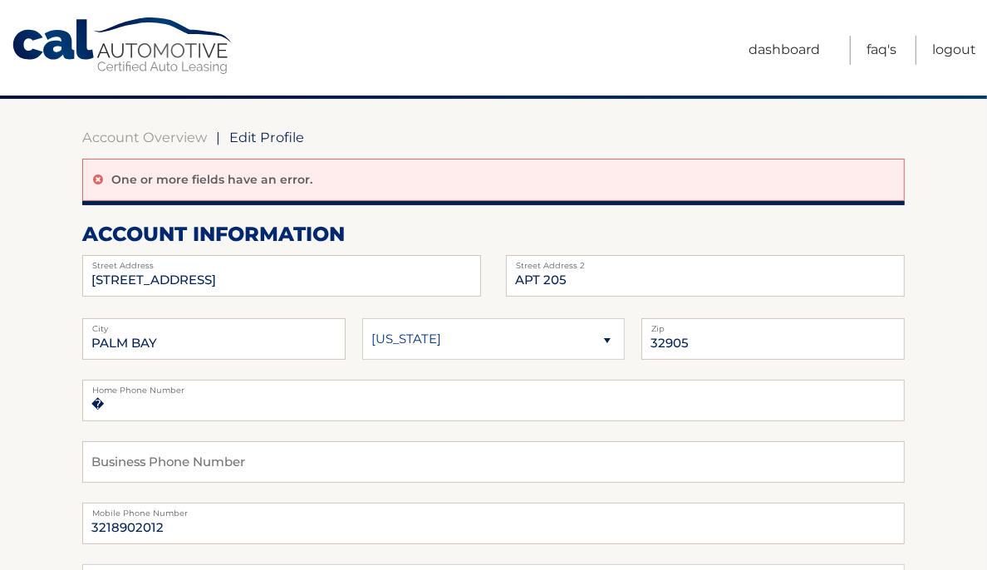
scroll to position [42, 0]
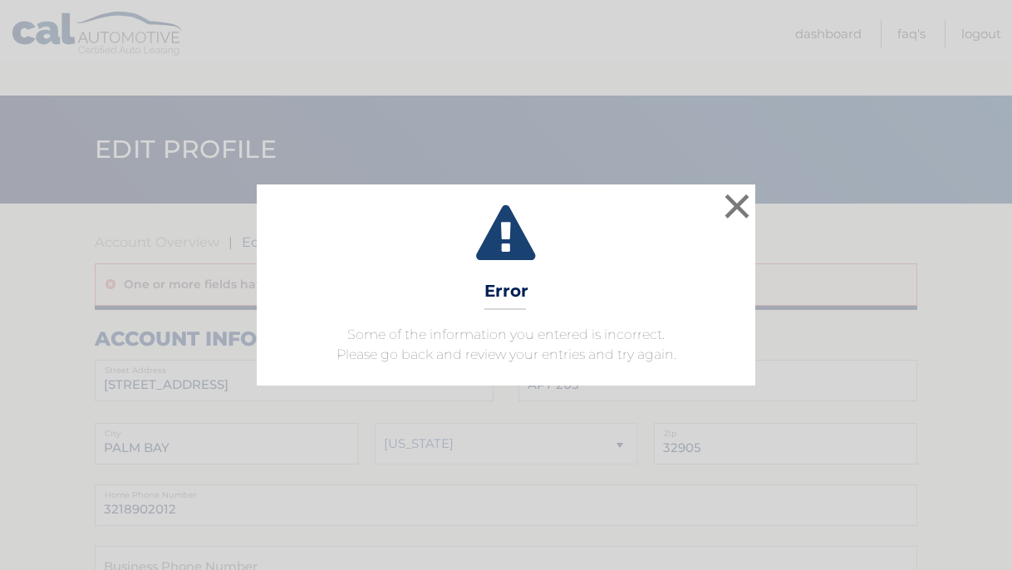
select select "1"
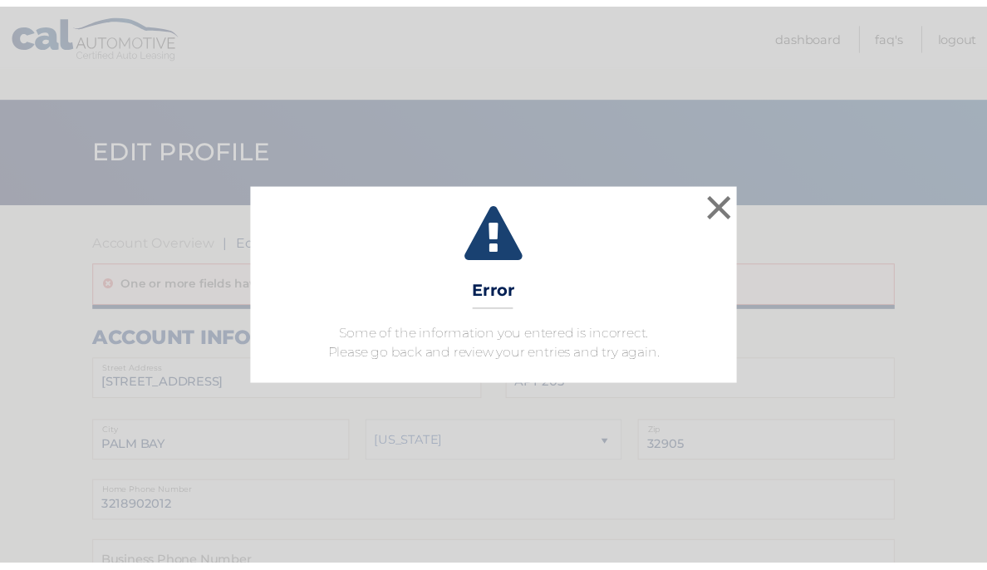
scroll to position [340, 0]
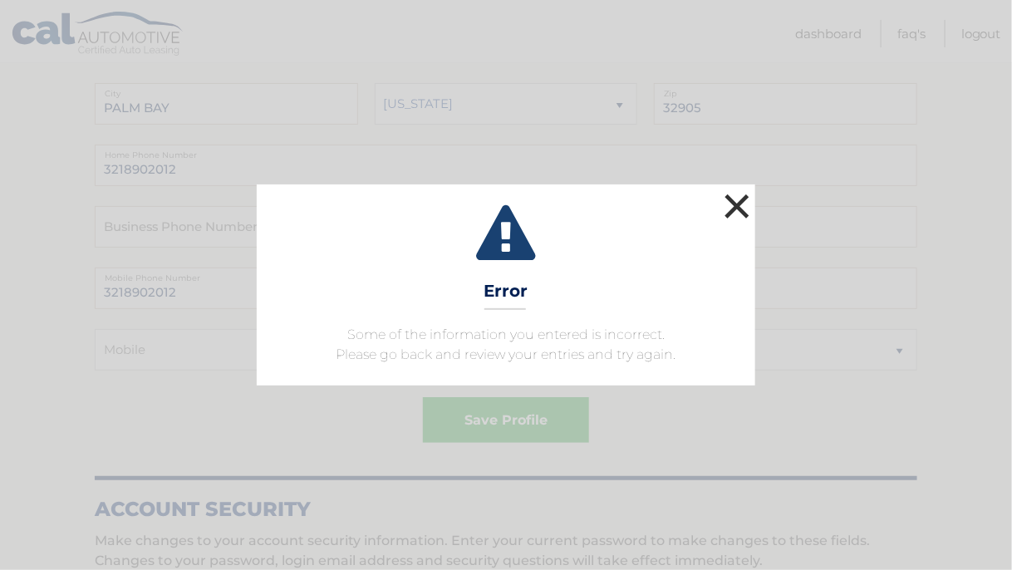
click at [738, 204] on button "×" at bounding box center [736, 205] width 33 height 33
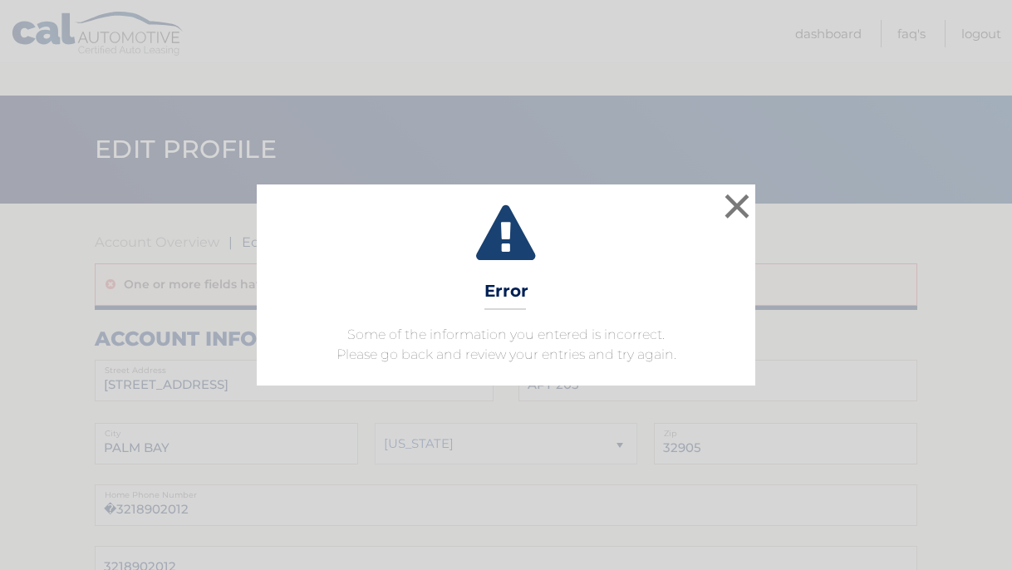
select select "1"
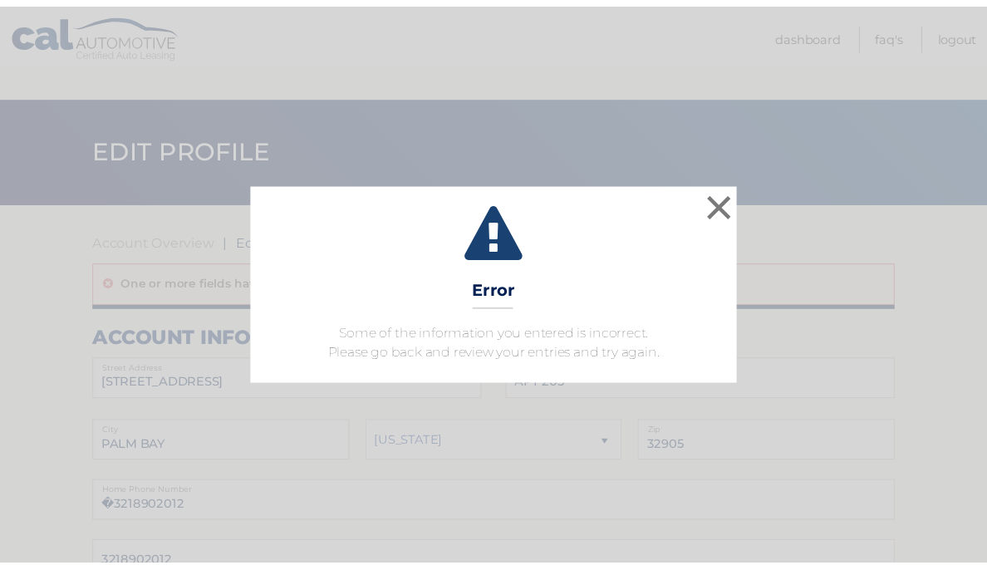
scroll to position [287, 0]
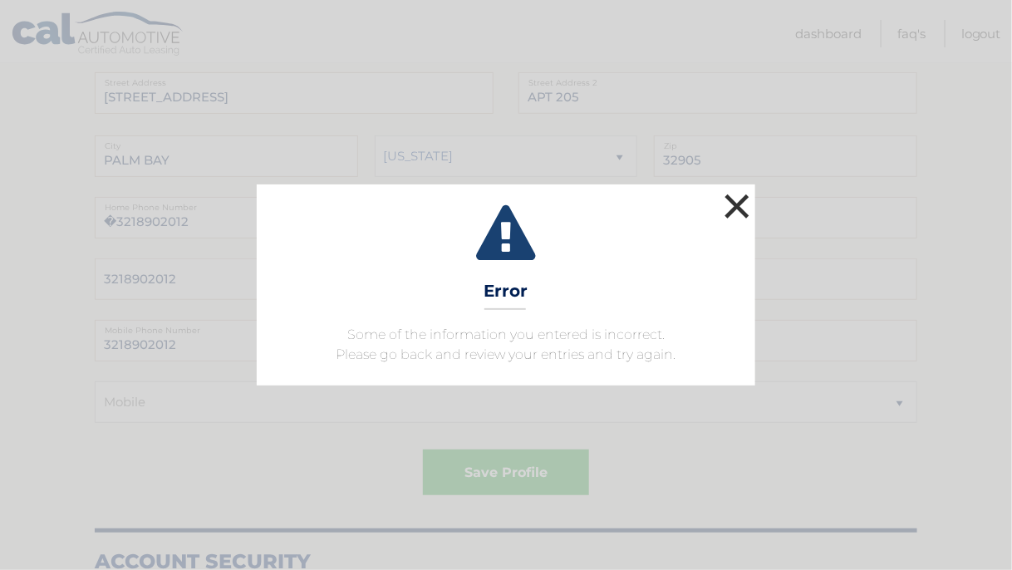
click at [740, 213] on button "×" at bounding box center [736, 205] width 33 height 33
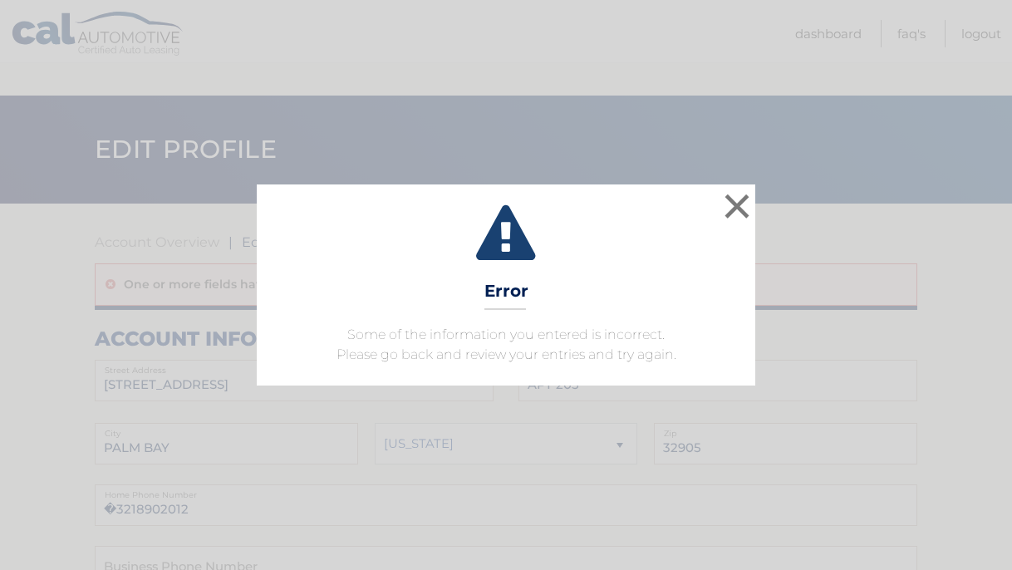
select select "1"
select select
